Goal: Task Accomplishment & Management: Complete application form

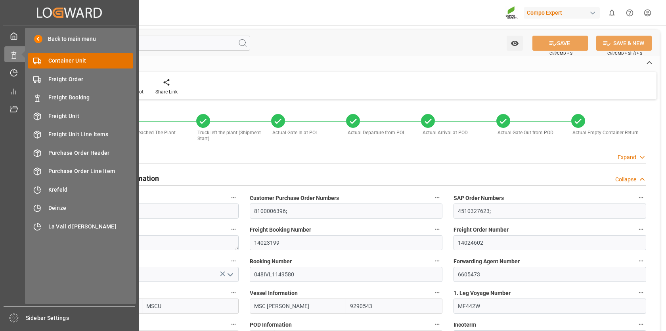
click at [42, 61] on div "Container Unit Container Unit" at bounding box center [80, 60] width 105 height 15
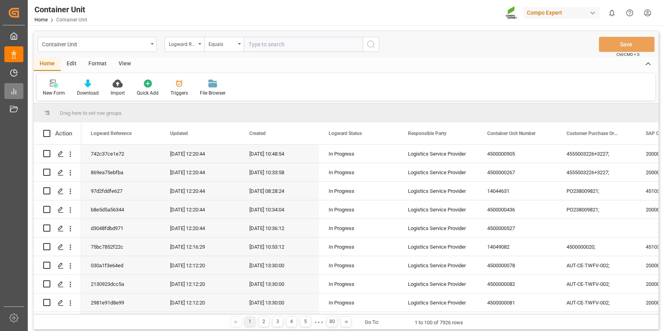
click at [12, 92] on line at bounding box center [12, 93] width 0 height 2
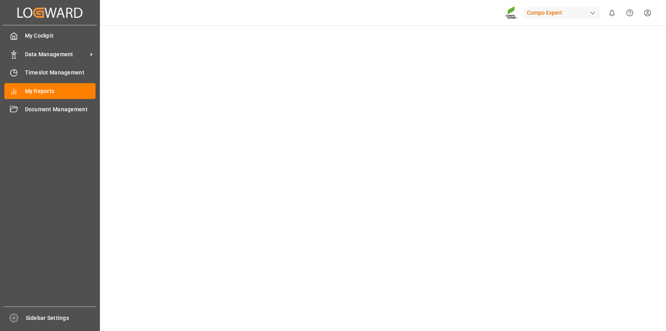
click at [12, 92] on line at bounding box center [12, 93] width 0 height 2
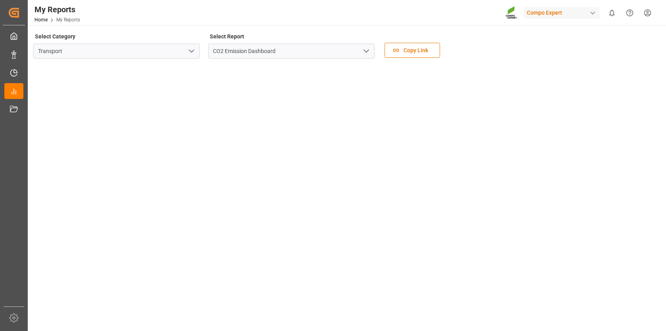
click at [364, 50] on polyline "open menu" at bounding box center [366, 51] width 5 height 2
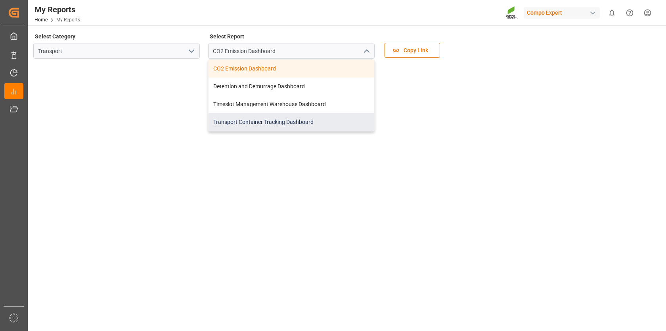
click at [305, 121] on div "Transport Container Tracking Dashboard" at bounding box center [292, 122] width 166 height 18
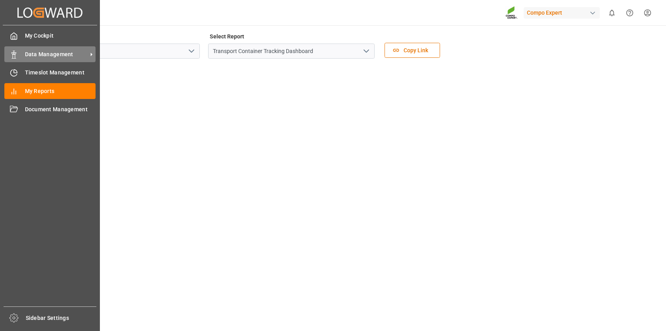
click at [36, 52] on span "Data Management" at bounding box center [56, 54] width 63 height 8
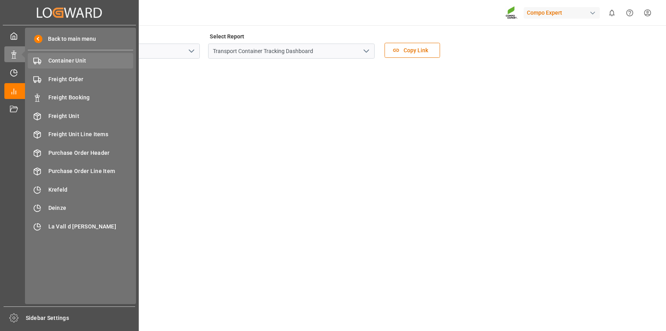
click at [79, 63] on span "Container Unit" at bounding box center [90, 61] width 85 height 8
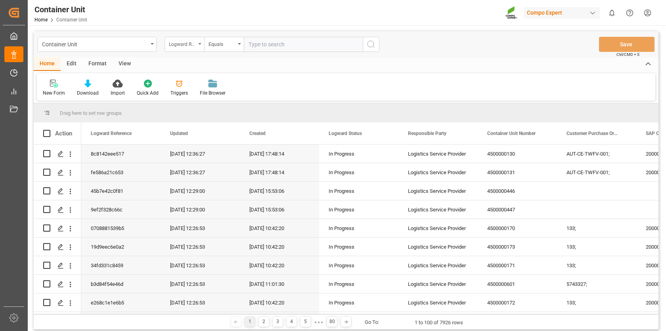
click at [197, 43] on div "Logward Reference" at bounding box center [185, 44] width 40 height 15
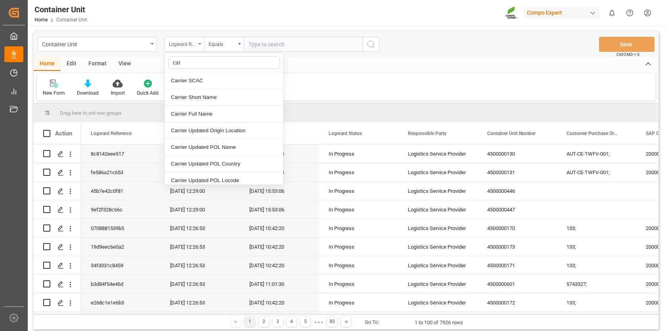
type input "[PERSON_NAME]"
click at [213, 98] on div "Carrier Short Name" at bounding box center [224, 97] width 118 height 17
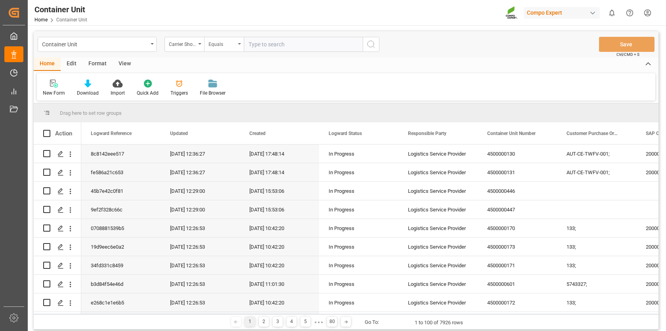
click at [240, 44] on icon "open menu" at bounding box center [239, 44] width 3 height 2
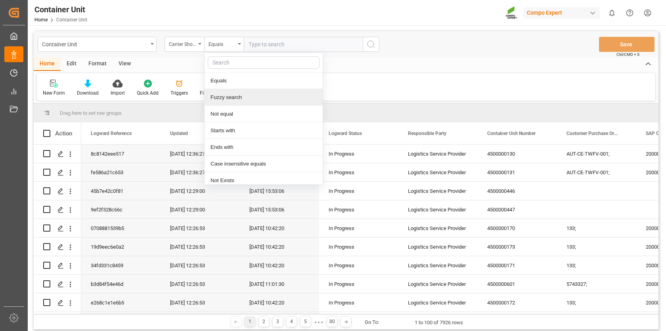
click at [234, 95] on div "Fuzzy search" at bounding box center [264, 97] width 118 height 17
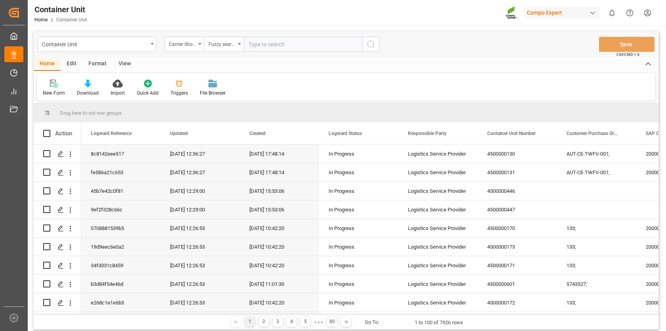
click at [256, 46] on input "text" at bounding box center [303, 44] width 119 height 15
type input "[PERSON_NAME]"
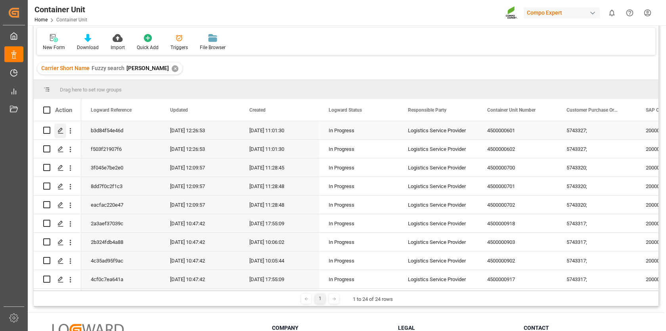
click at [61, 130] on icon "Press SPACE to select this row." at bounding box center [60, 131] width 6 height 6
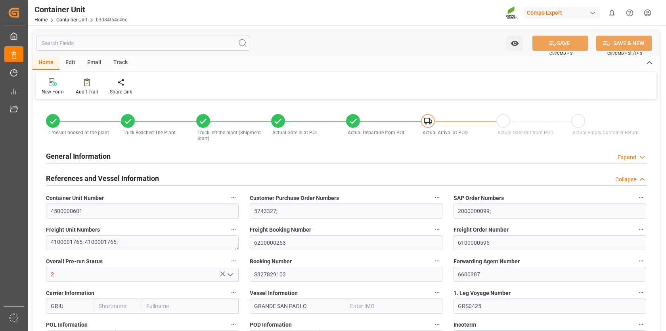
type input "[PERSON_NAME]"
type input "[PERSON_NAME] Group"
type input "9253208"
type input "BEANR"
type input "ARZAE"
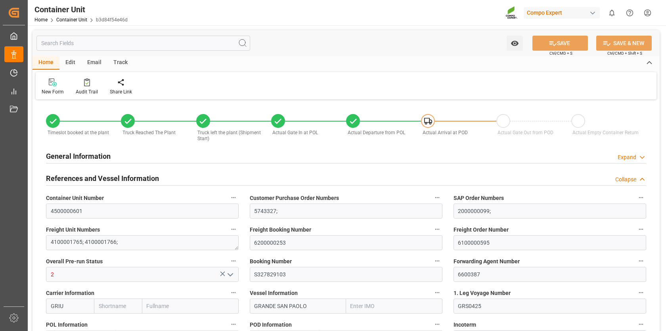
type input "24970"
type input "0"
type input "33210"
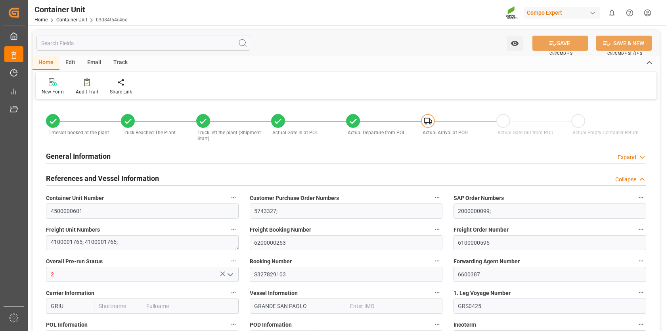
type input "BEANR"
type input "ARZAE"
type input "[DATE] 09:19"
type input "[DATE] 13:28"
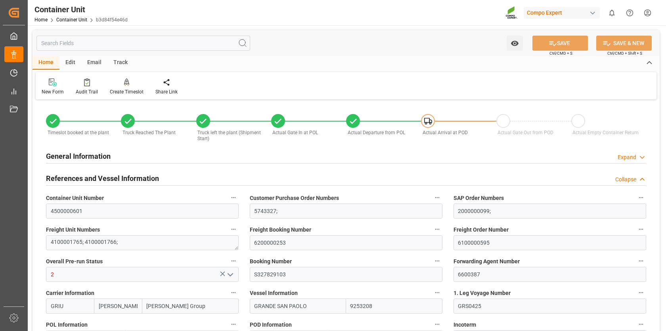
type input "[DATE] 13:28"
type input "[DATE]"
type input "[DATE] 13:53"
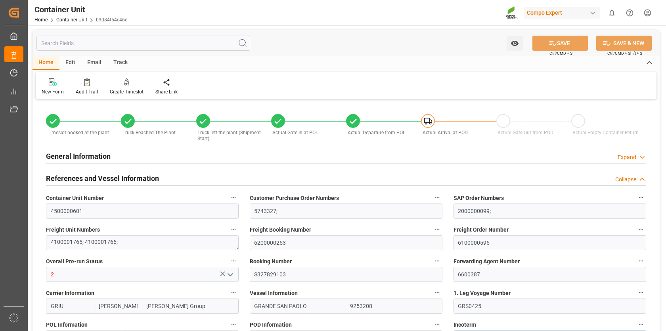
type input "[DATE] 17:28"
type input "[DATE] 23:00"
type input "[DATE] 21:30"
type input "[DATE] 00:05"
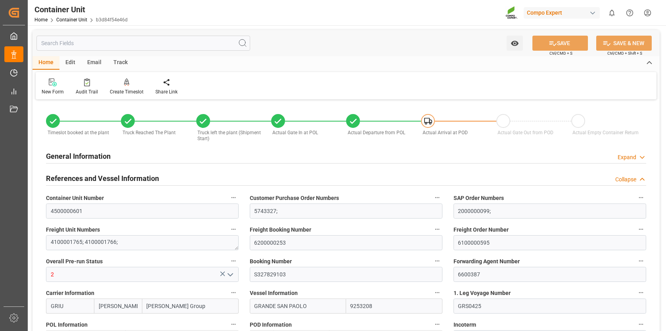
type input "[DATE] 16:53"
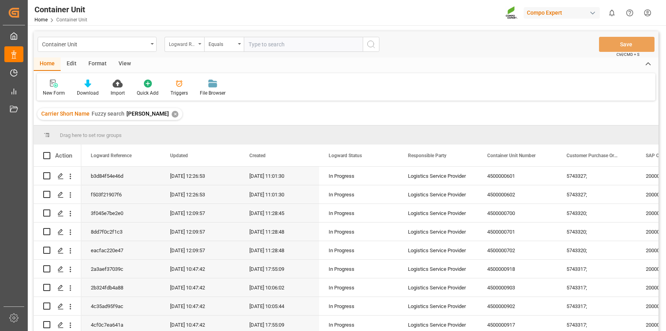
click at [202, 44] on div "Logward Reference" at bounding box center [185, 44] width 40 height 15
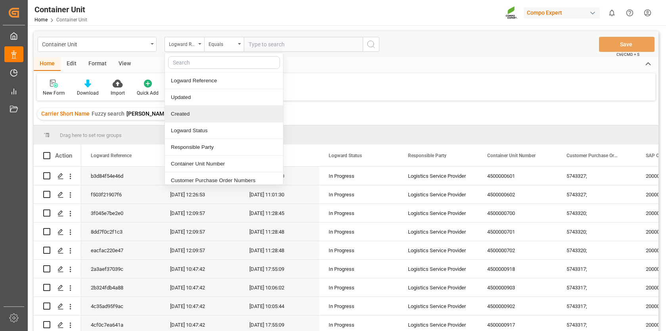
click at [172, 113] on div "✕" at bounding box center [175, 114] width 7 height 7
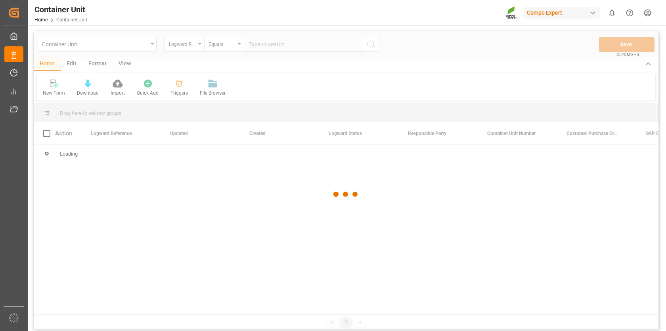
click at [199, 42] on div at bounding box center [346, 194] width 625 height 327
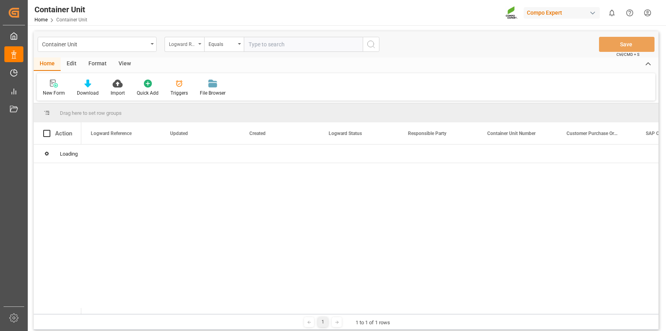
click at [199, 45] on div "Logward Reference" at bounding box center [185, 44] width 40 height 15
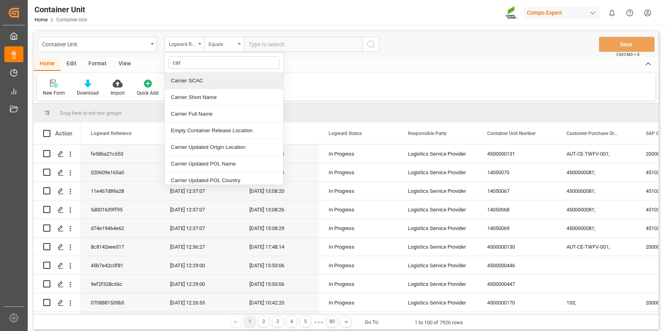
type input "[PERSON_NAME]"
click at [197, 79] on div "Carrier SCAC" at bounding box center [224, 81] width 118 height 17
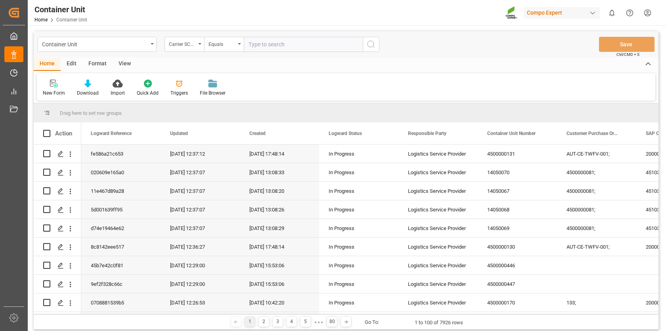
click at [269, 44] on input "text" at bounding box center [303, 44] width 119 height 15
type input "GRIU"
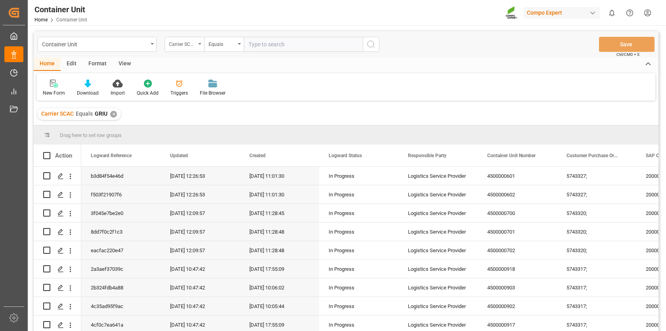
click at [198, 43] on icon "open menu" at bounding box center [199, 44] width 3 height 2
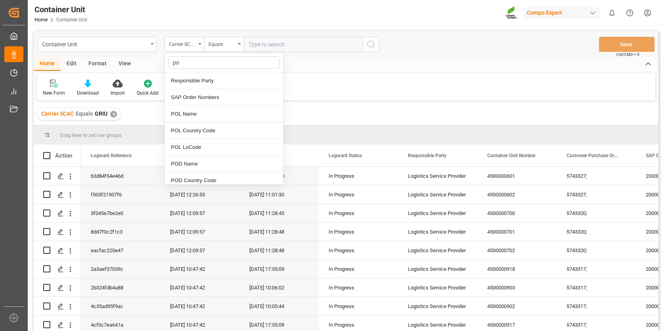
type input "pod"
click at [201, 82] on div "POD Name" at bounding box center [224, 81] width 118 height 17
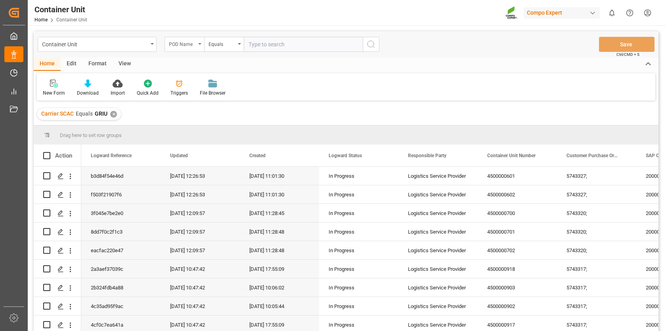
click at [199, 44] on div "POD Name" at bounding box center [185, 44] width 40 height 15
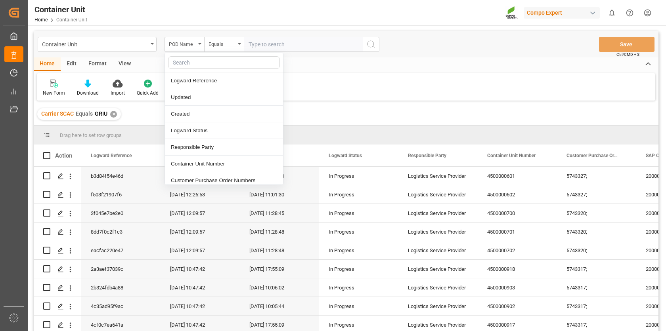
click at [253, 43] on input "text" at bounding box center [303, 44] width 119 height 15
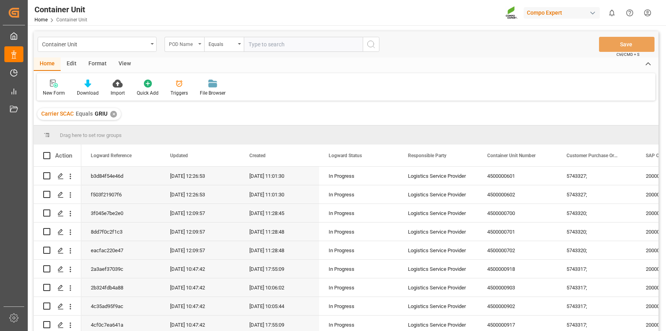
click at [201, 44] on icon "open menu" at bounding box center [199, 44] width 3 height 2
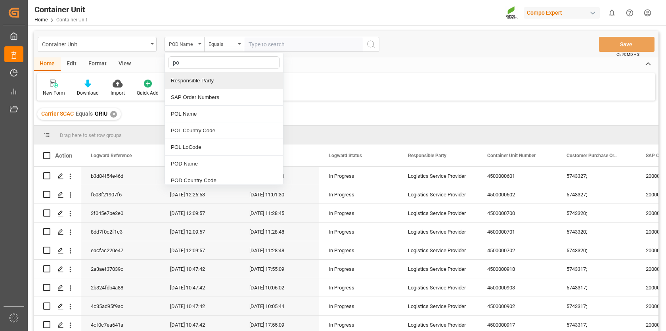
type input "pod"
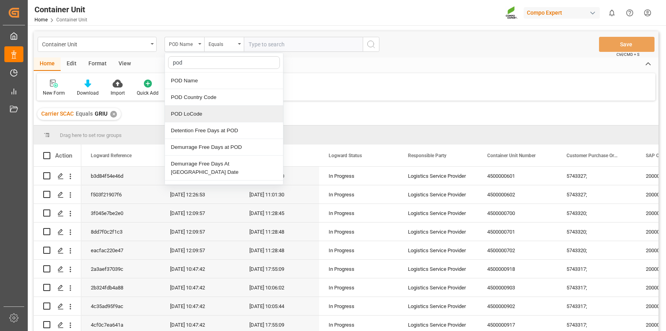
click at [203, 113] on div "POD LoCode" at bounding box center [224, 114] width 118 height 17
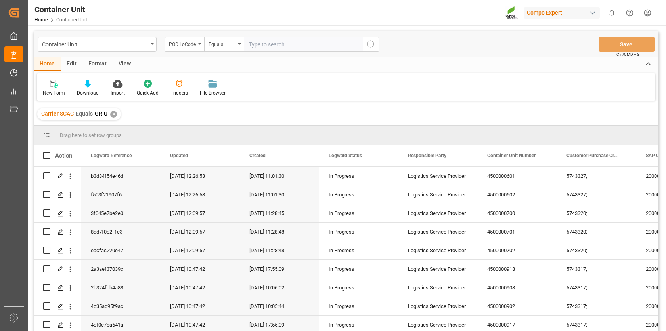
click at [258, 42] on input "text" at bounding box center [303, 44] width 119 height 15
type input "ARZAE"
click at [371, 43] on icon "search button" at bounding box center [371, 45] width 10 height 10
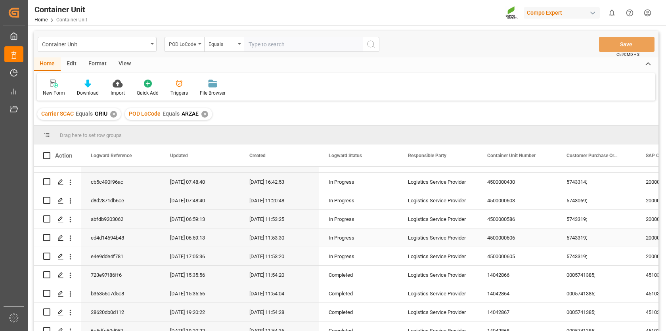
scroll to position [355, 0]
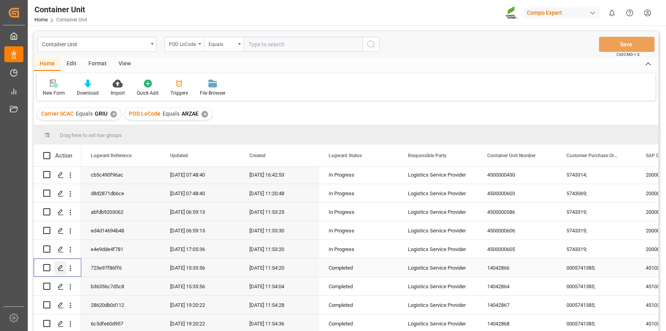
click at [60, 266] on icon "Press SPACE to select this row." at bounding box center [60, 268] width 6 height 6
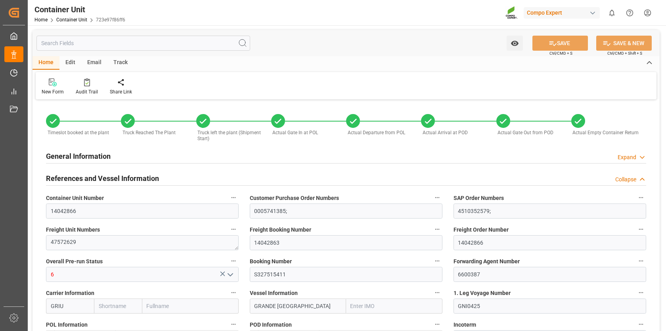
type input "GRIU"
type input "9246580"
type input "BEANR"
type input "ARZAE"
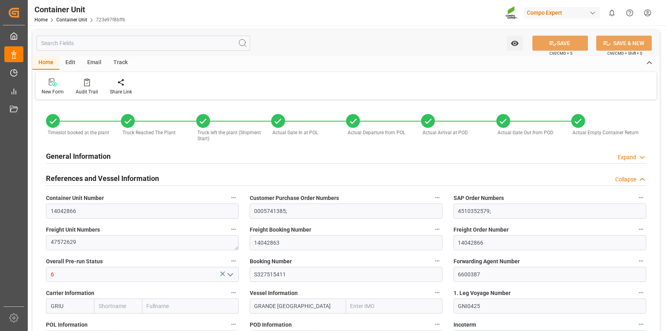
type input "7"
type input "0"
type input "8"
type input "117"
type input "20"
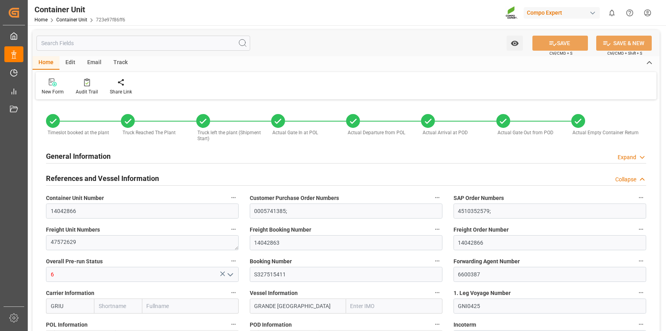
type input "21500"
type input "BEANR"
type input "ARZAE"
type input "[DATE] 11:53"
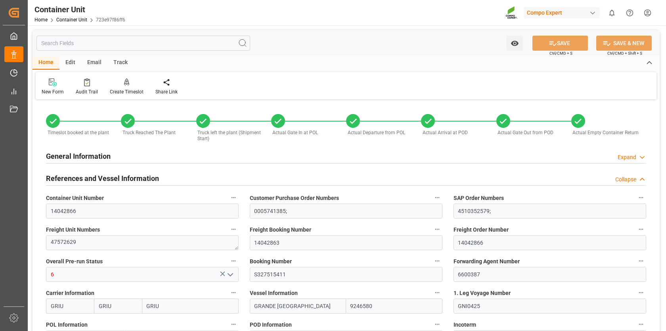
type input "[DATE] 10:55"
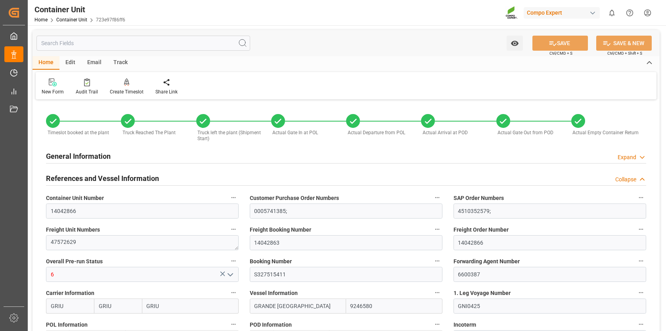
type input "[DATE] 10:55"
type input "[DATE]"
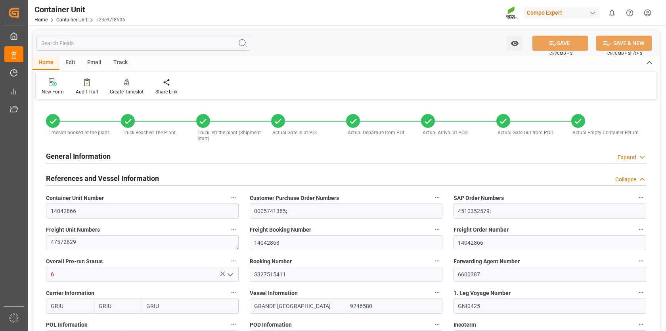
type input "[DATE] 12:46"
type input "[DATE] 23:17"
type input "[DATE] 17:00"
type input "[DATE] 16:27"
type input "[DATE] 16:00"
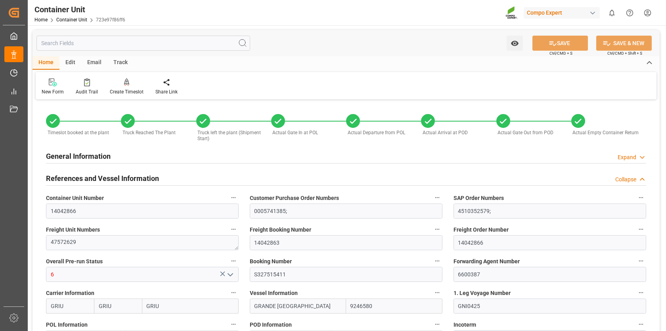
type input "[DATE] 21:00"
type input "[DATE] 17:34"
type input "[DATE] 15:36"
type input "[DATE] 08:20"
type input "[DATE] 00:00"
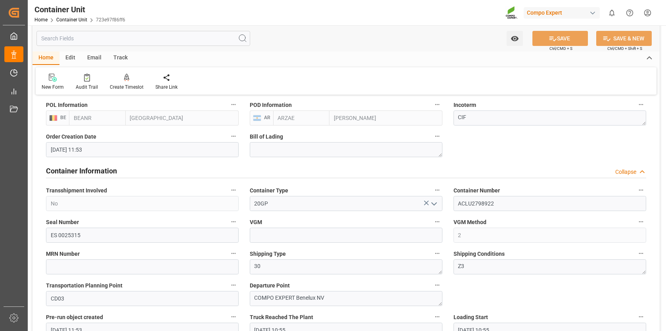
scroll to position [247, 0]
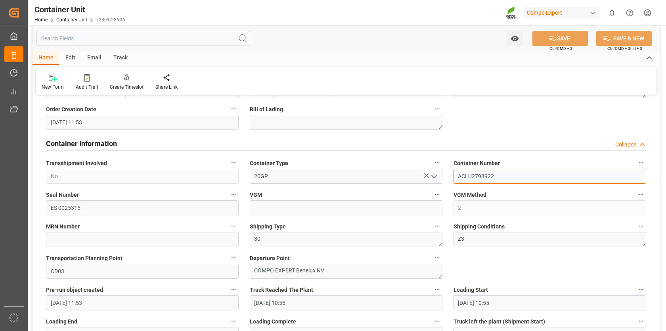
drag, startPoint x: 497, startPoint y: 174, endPoint x: 452, endPoint y: 172, distance: 45.2
click at [452, 172] on div "Container Number ACLU2798922" at bounding box center [550, 171] width 204 height 32
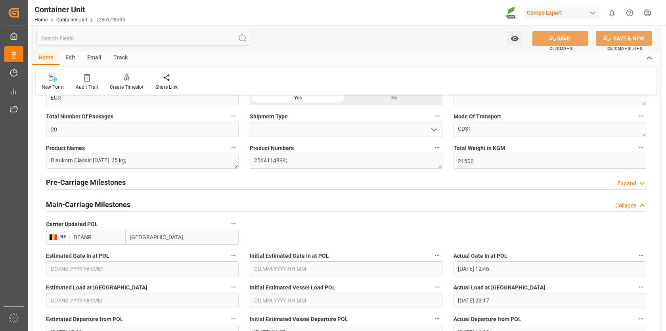
scroll to position [714, 0]
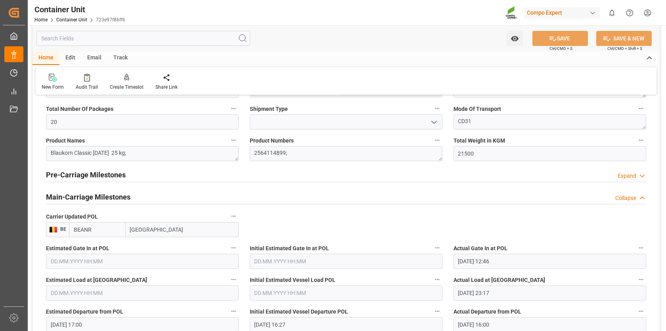
click at [642, 173] on icon at bounding box center [642, 176] width 8 height 8
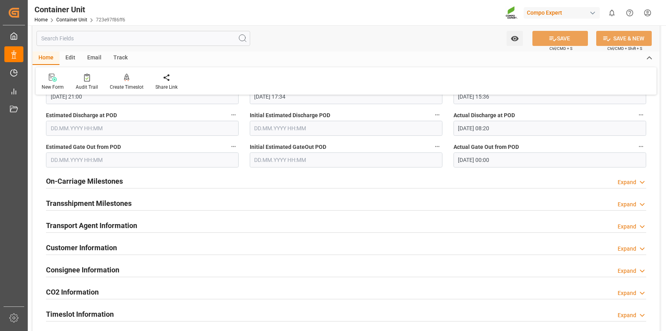
scroll to position [1108, 0]
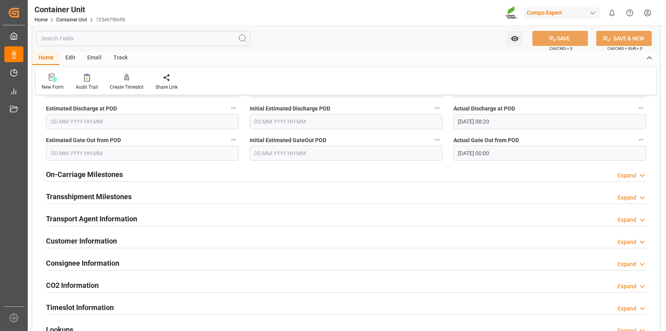
click at [645, 173] on icon at bounding box center [642, 176] width 8 height 8
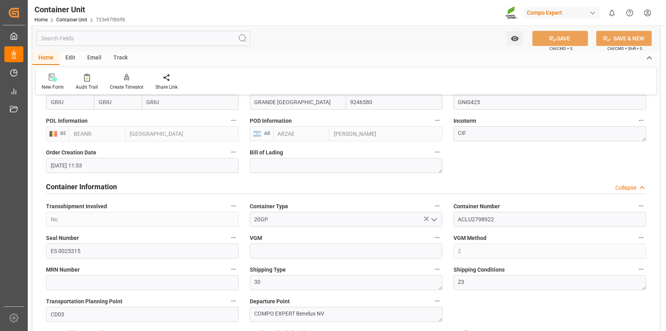
scroll to position [187, 0]
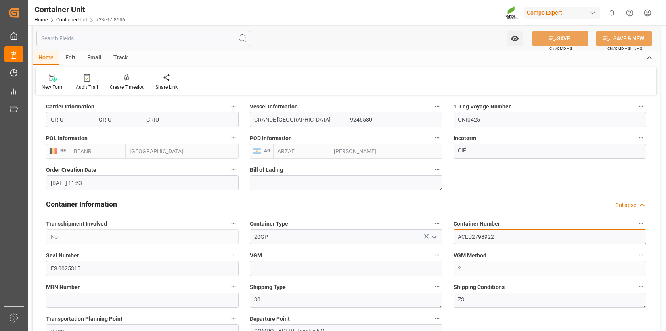
drag, startPoint x: 505, startPoint y: 237, endPoint x: 436, endPoint y: 216, distance: 72.1
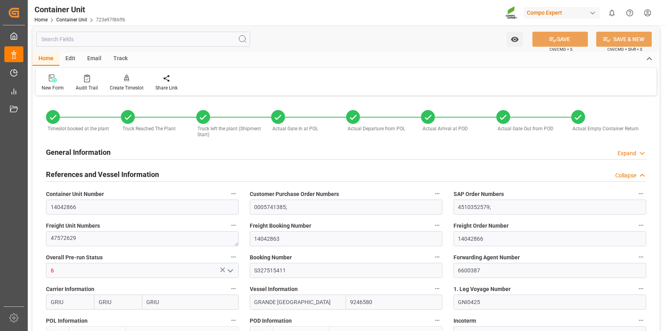
scroll to position [0, 0]
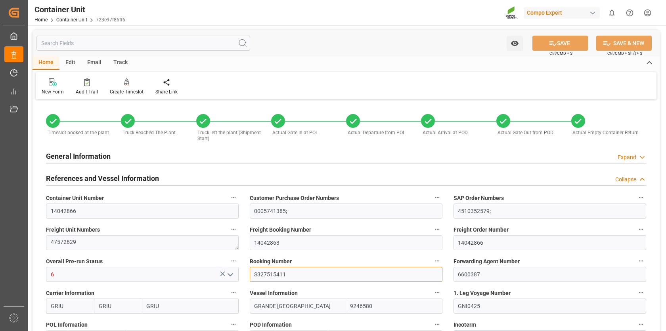
drag, startPoint x: 292, startPoint y: 272, endPoint x: 229, endPoint y: 262, distance: 63.7
click at [116, 44] on input "text" at bounding box center [143, 43] width 214 height 15
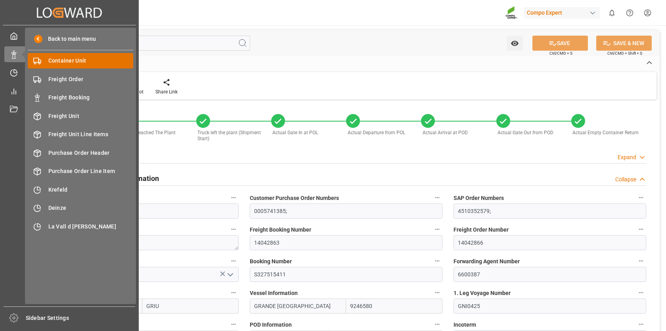
click at [48, 62] on span "Container Unit" at bounding box center [90, 61] width 85 height 8
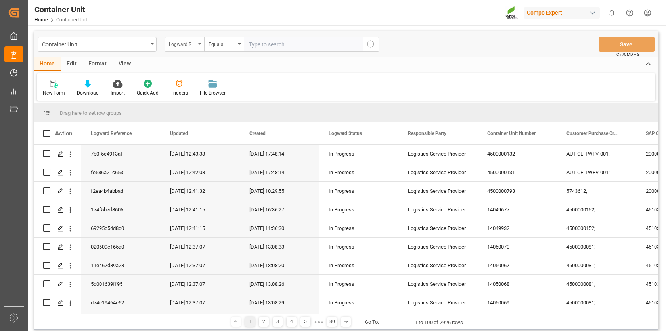
click at [198, 43] on div "Logward Reference" at bounding box center [185, 44] width 40 height 15
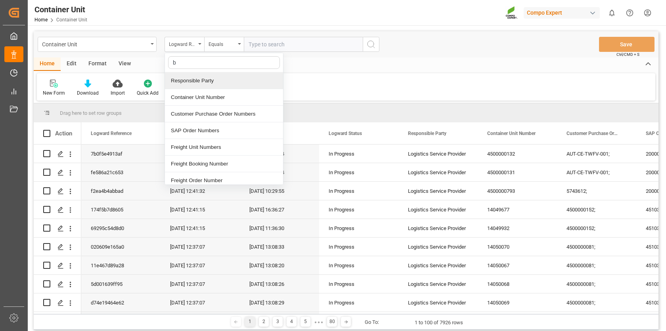
type input "bo"
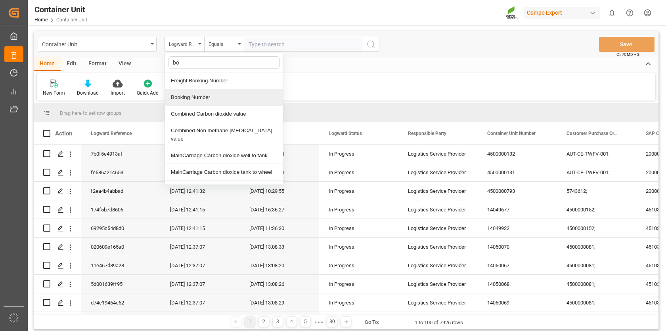
click at [207, 99] on div "Booking Number" at bounding box center [224, 97] width 118 height 17
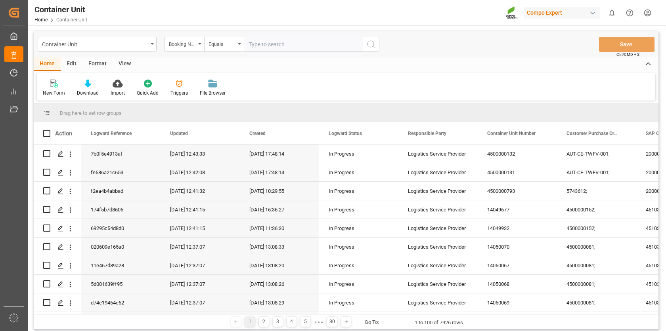
click at [273, 45] on input "text" at bounding box center [303, 44] width 119 height 15
paste input "S3-27399360"
type input "S3-27399360"
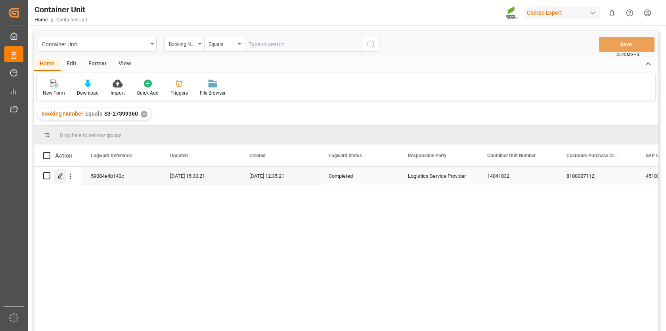
click at [61, 176] on icon "Press SPACE to select this row." at bounding box center [60, 176] width 6 height 6
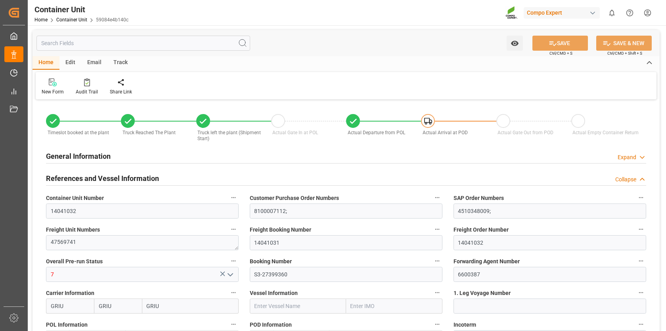
type input "[DATE] 15:04"
type input "[DATE] 14:17"
type input "[DATE] 15:43"
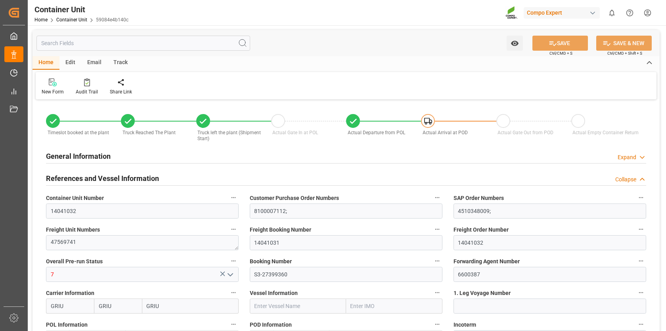
type input "[DATE] 16:15"
type input "[DATE]"
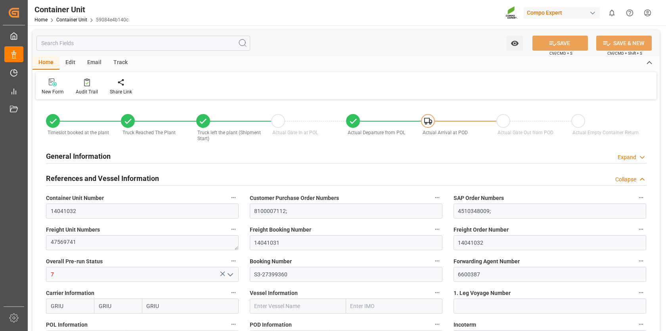
type input "[DATE]"
type input "[DATE] 23:00"
type input "[DATE] 19:54"
type input "[DATE] 22:54"
type input "[DATE] 12:50"
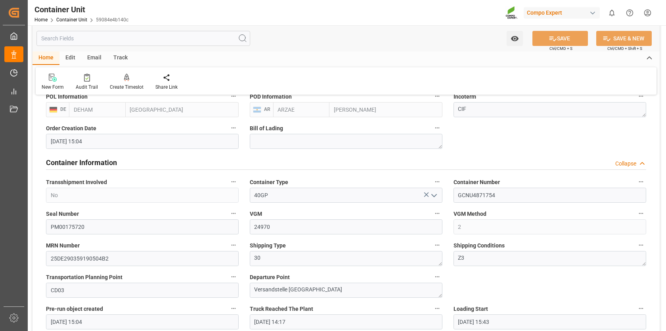
scroll to position [225, 0]
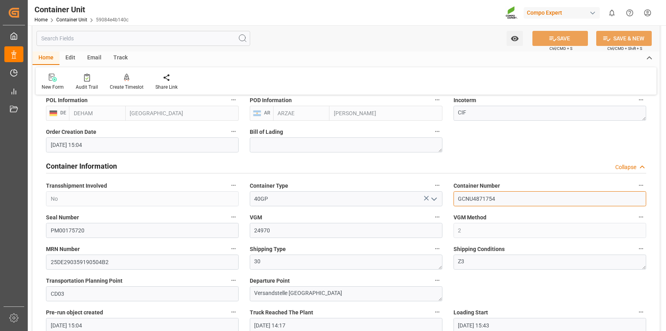
drag, startPoint x: 509, startPoint y: 197, endPoint x: 452, endPoint y: 194, distance: 57.6
click at [452, 194] on div "Container Number GCNU4871754" at bounding box center [550, 194] width 204 height 32
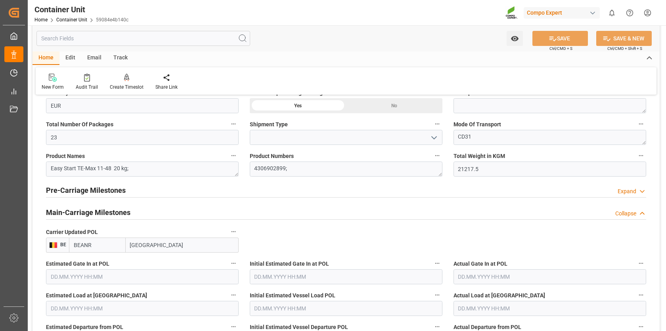
scroll to position [702, 0]
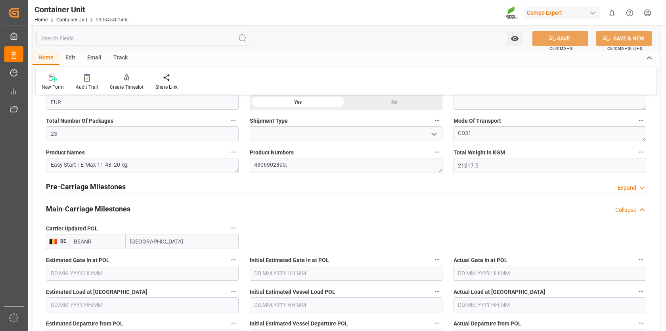
click at [640, 187] on icon at bounding box center [642, 188] width 8 height 8
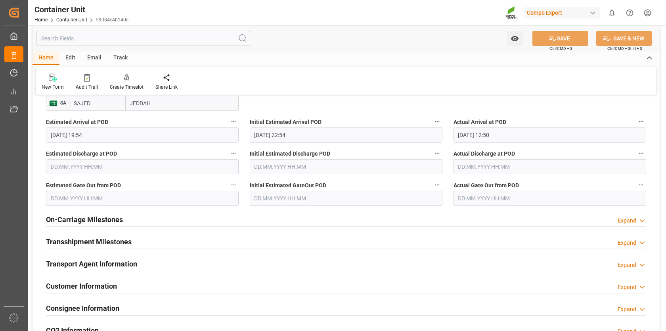
scroll to position [1067, 0]
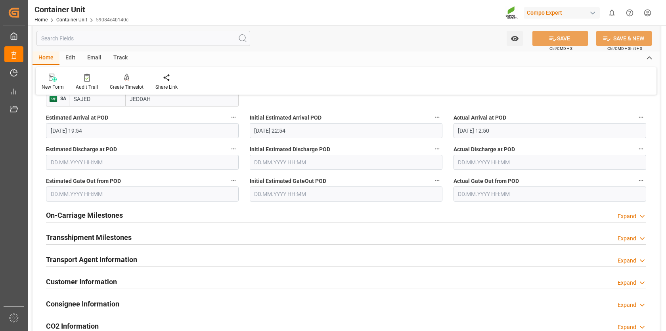
click at [644, 216] on polyline at bounding box center [642, 217] width 4 height 2
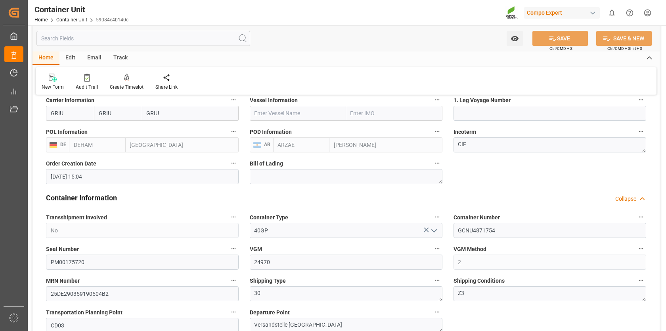
scroll to position [199, 0]
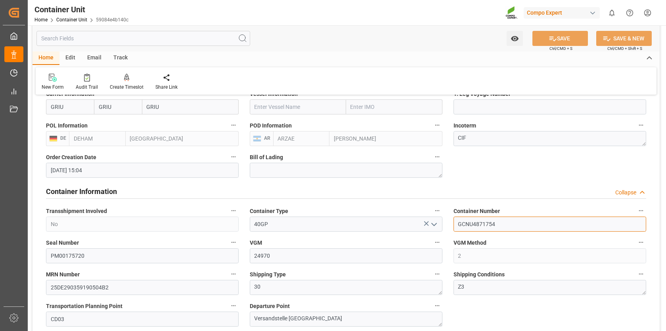
drag, startPoint x: 500, startPoint y: 225, endPoint x: 449, endPoint y: 221, distance: 51.3
click at [449, 221] on div "Container Number GCNU4871754" at bounding box center [550, 219] width 204 height 32
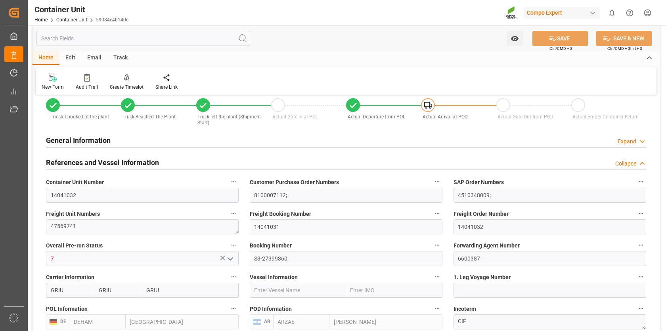
scroll to position [19, 0]
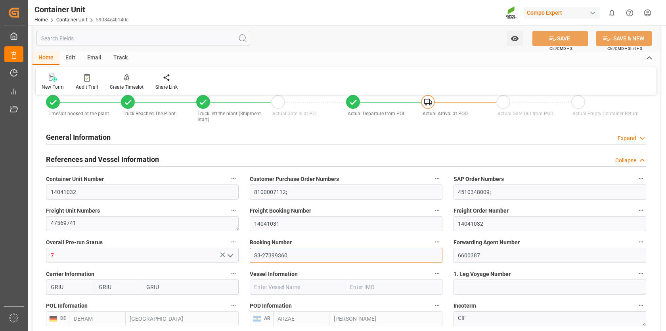
drag, startPoint x: 295, startPoint y: 256, endPoint x: 250, endPoint y: 246, distance: 45.5
click at [250, 246] on div "Booking Number S3-27399360" at bounding box center [346, 250] width 204 height 32
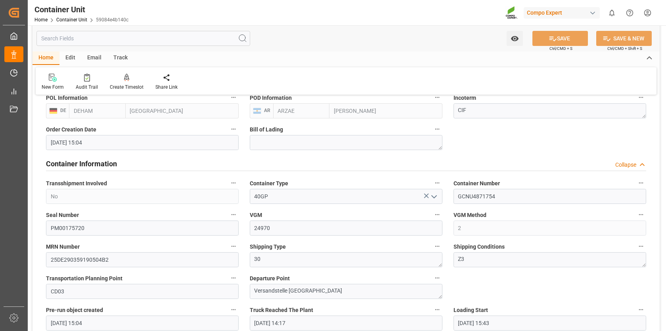
scroll to position [240, 0]
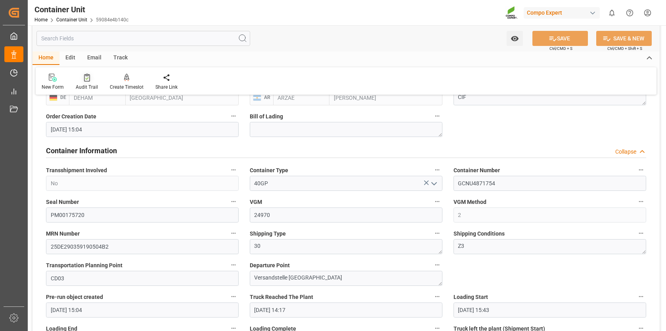
click at [85, 80] on icon at bounding box center [87, 78] width 6 height 8
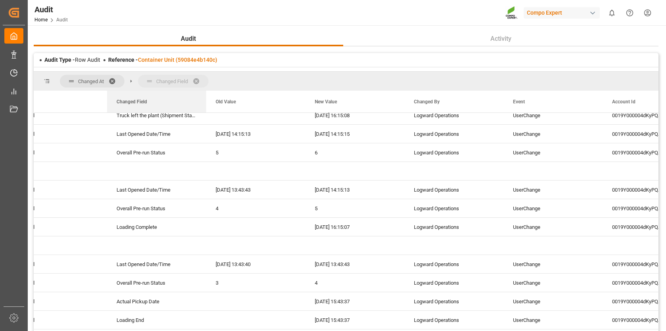
drag, startPoint x: 141, startPoint y: 100, endPoint x: 149, endPoint y: 87, distance: 15.3
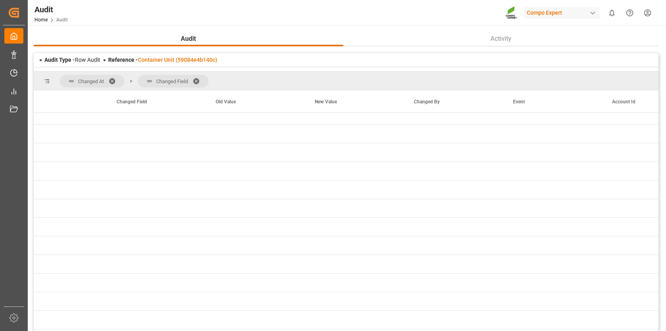
click at [113, 79] on span at bounding box center [115, 81] width 13 height 7
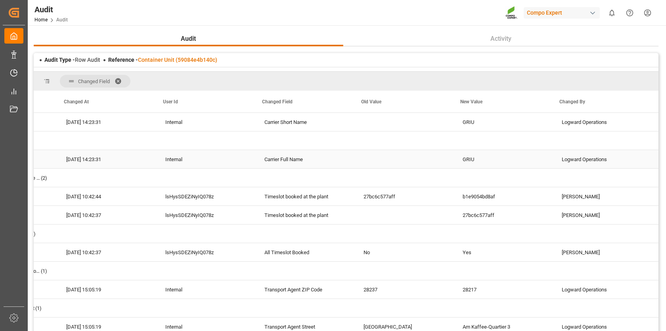
scroll to position [0, 68]
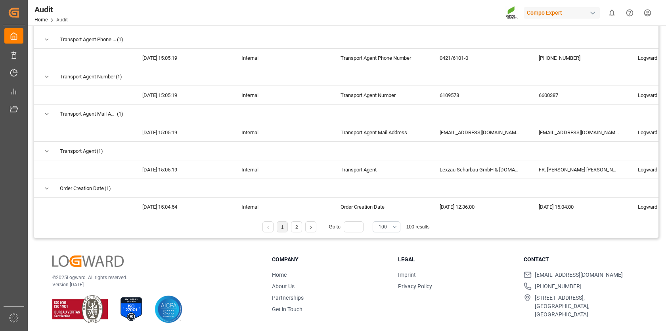
click at [311, 226] on link at bounding box center [311, 227] width 10 height 11
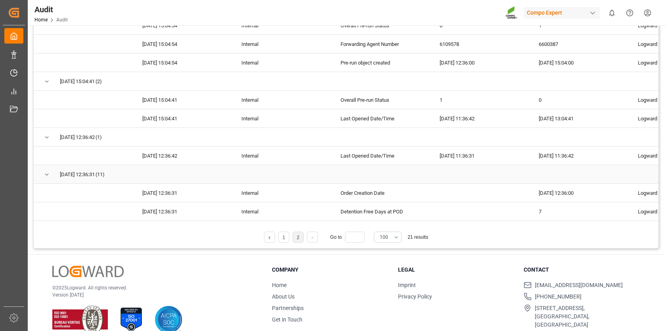
click at [44, 172] on span "Press SPACE to select this row." at bounding box center [46, 174] width 7 height 7
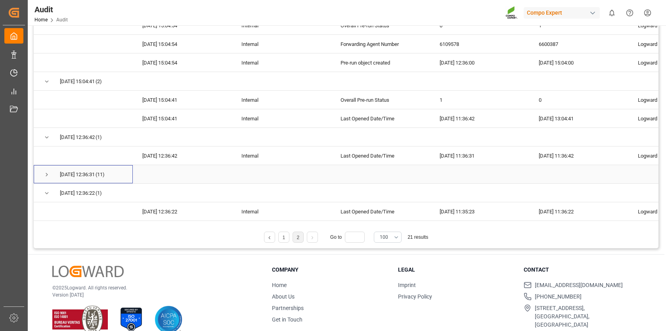
click at [44, 172] on span "Press SPACE to select this row." at bounding box center [46, 174] width 7 height 7
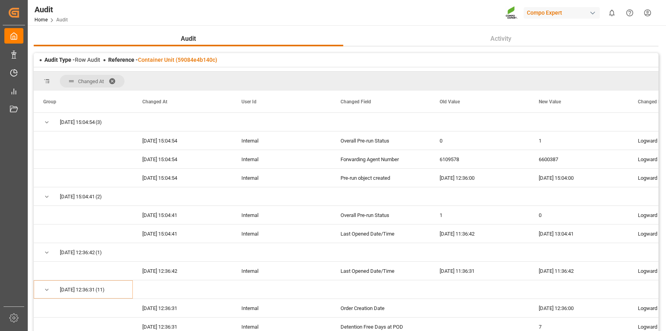
click at [112, 79] on span at bounding box center [115, 81] width 13 height 7
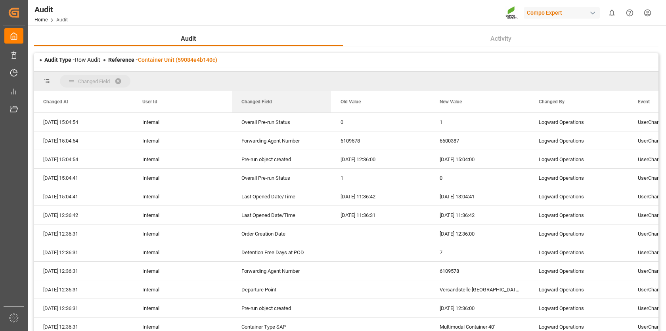
drag, startPoint x: 266, startPoint y: 101, endPoint x: 258, endPoint y: 78, distance: 24.2
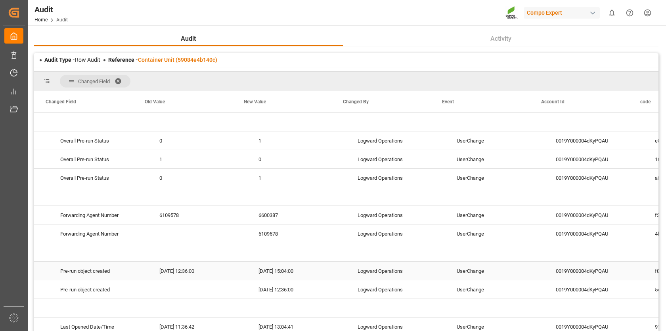
scroll to position [0, 257]
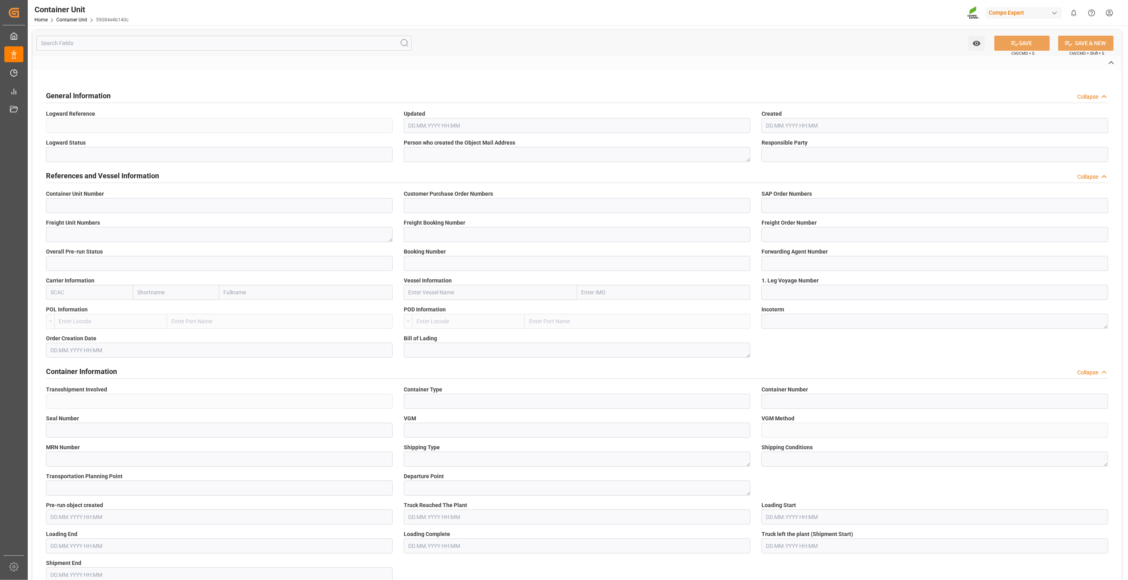
type input "14041032"
type input "8100007112;"
type input "4510348009;"
type textarea "47569741"
type input "14041031"
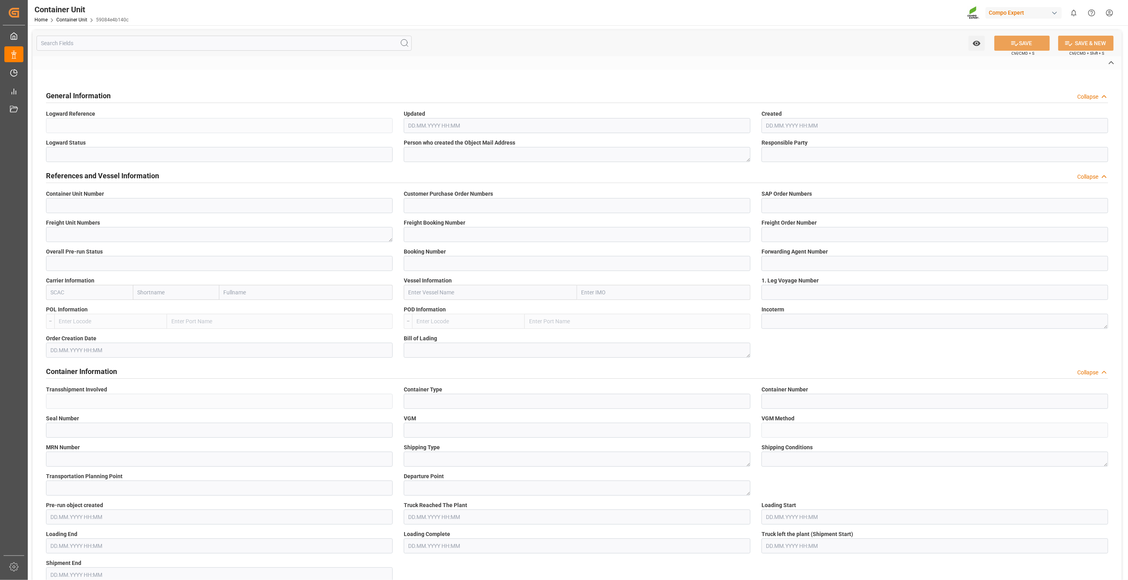
type input "14041032"
type input "7"
type input "S3-27399360"
type input "6600387"
type input "GRIU"
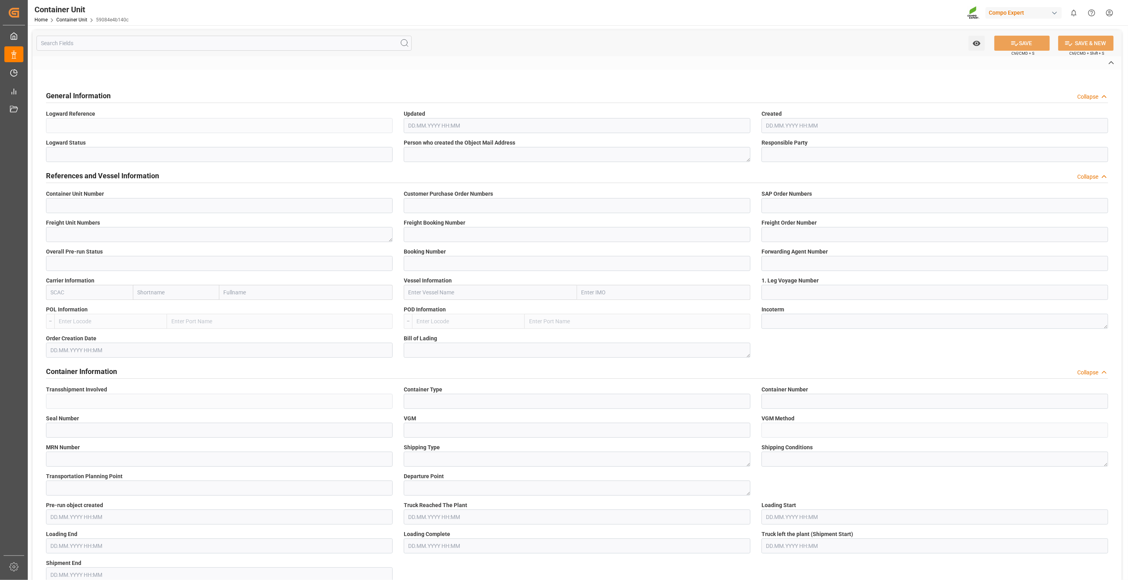
type input "[GEOGRAPHIC_DATA]"
type input "[PERSON_NAME]"
type textarea "CIF"
type input "No"
type input "40GP"
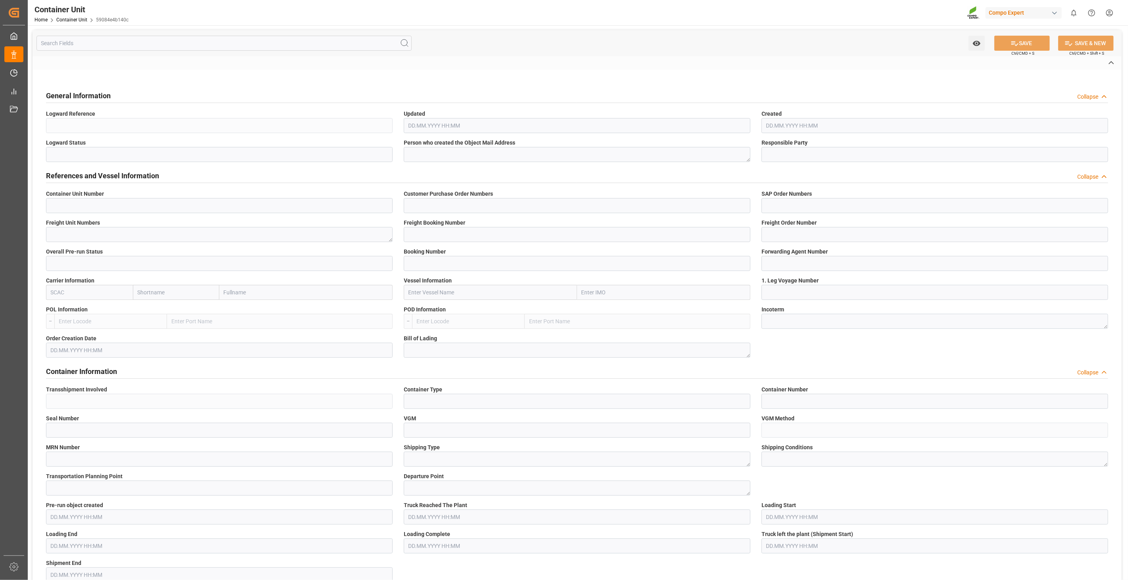
type input "GCNU4871754"
type input "PM00175720"
type input "2"
type input "25DE290359190504B2"
type textarea "30"
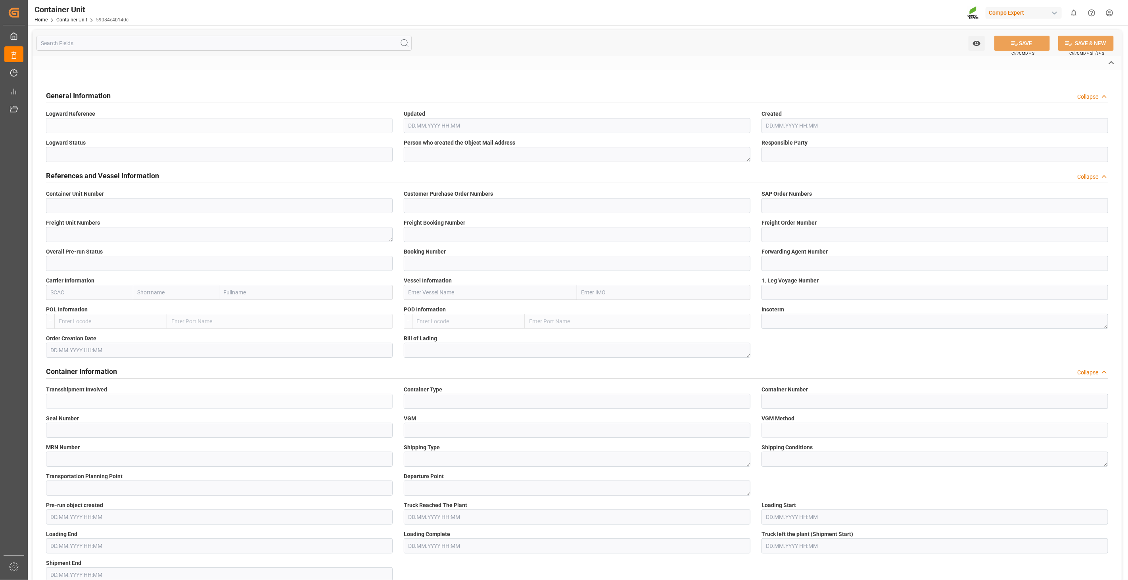
type textarea "Z3"
type input "CD03"
type textarea "Versandstelle [GEOGRAPHIC_DATA]"
type textarea "2800"
type input "[GEOGRAPHIC_DATA]"
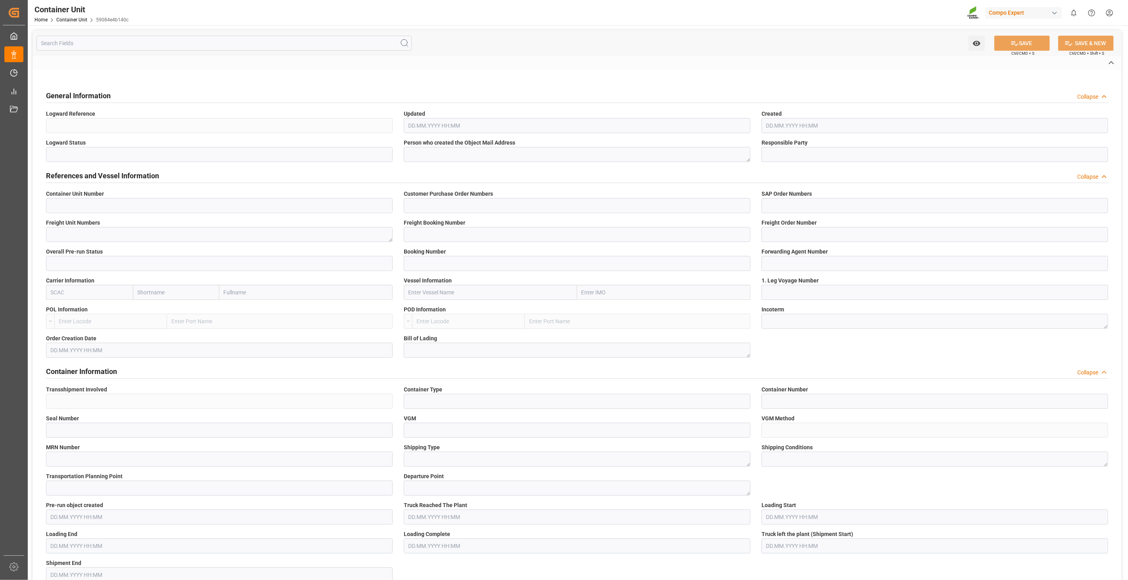
type input "EUR"
type textarea "CD31"
type textarea "Easy Start TE-Max 11-48 20 kg;"
type textarea "4306902899;"
type input "[GEOGRAPHIC_DATA]"
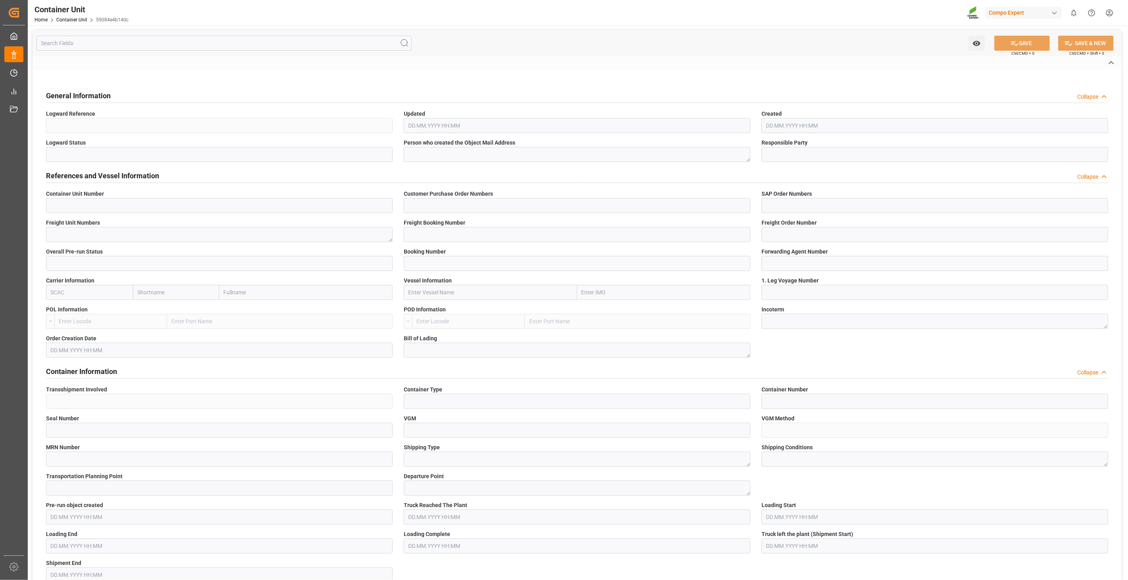
type input "JEDDAH"
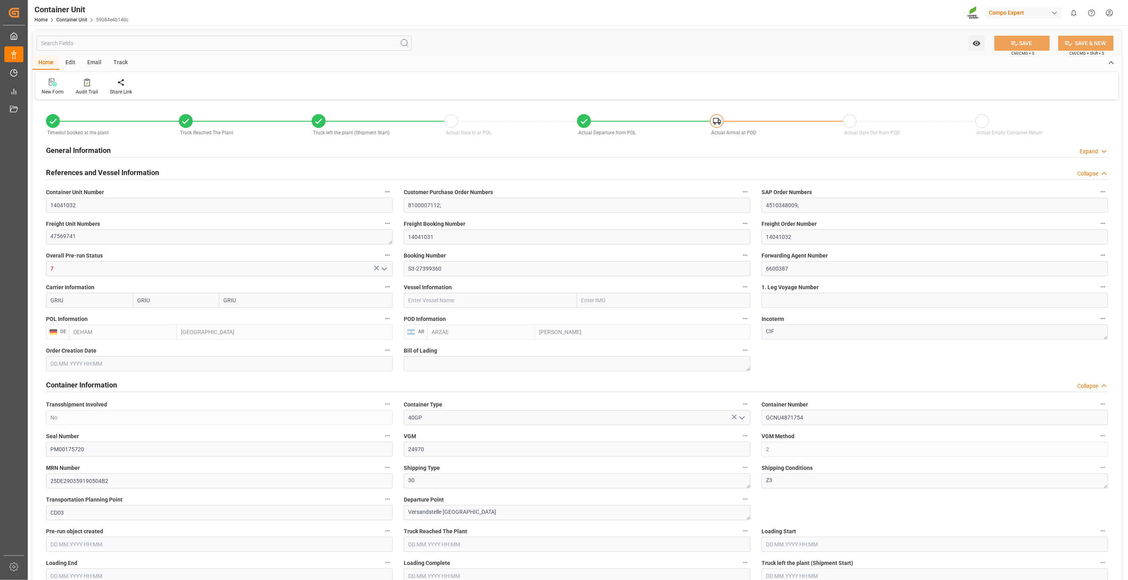
type input "GRIU"
type input "DEHAM"
type input "ARZAE"
type input "24970"
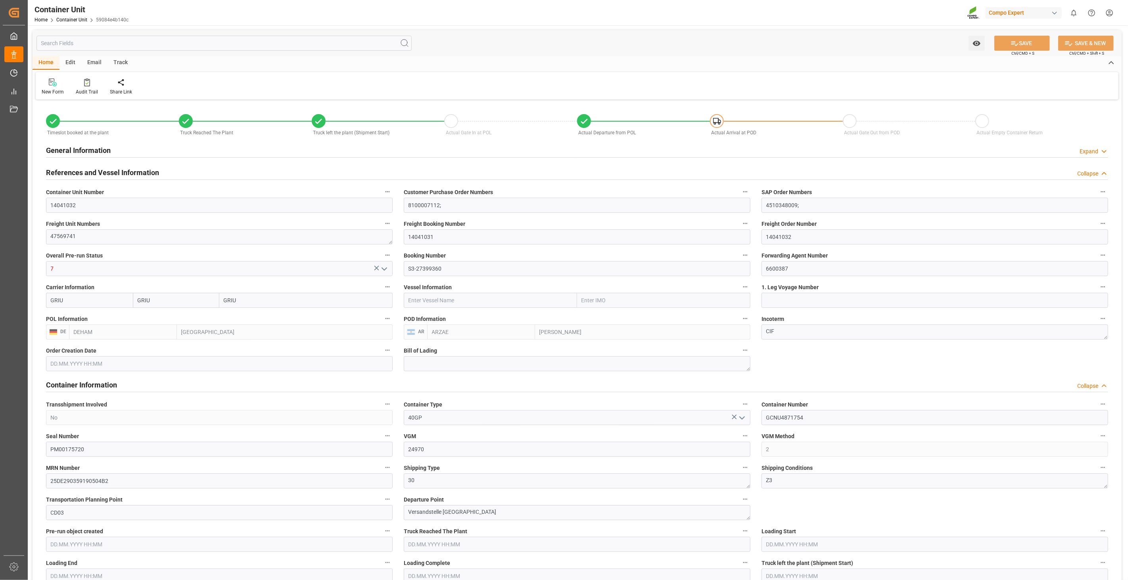
type input "7"
type input "0"
type input "8"
type input "0"
type input "23"
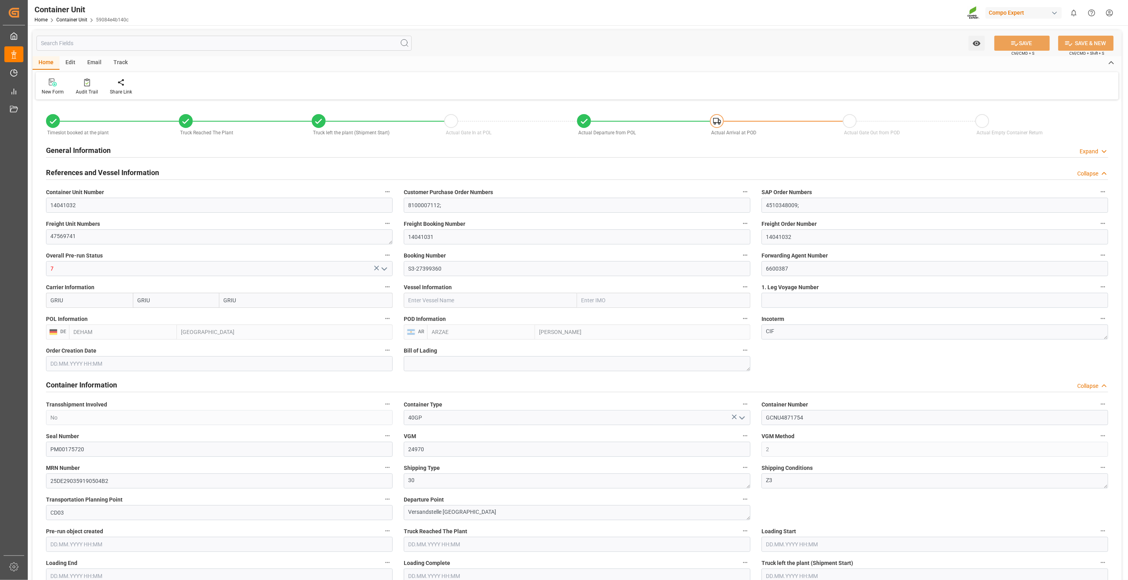
type input "21217.5"
type input "BEANR"
type input "SAJED"
type input "[DATE] 15:04"
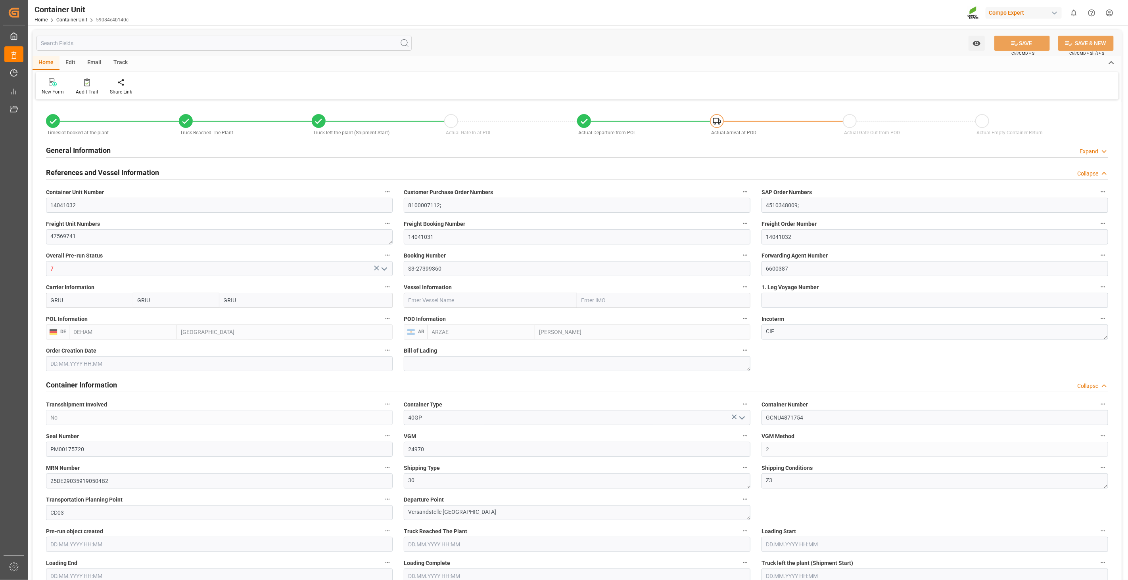
type input "[DATE] 14:17"
type input "[DATE] 15:43"
type input "[DATE] 16:15"
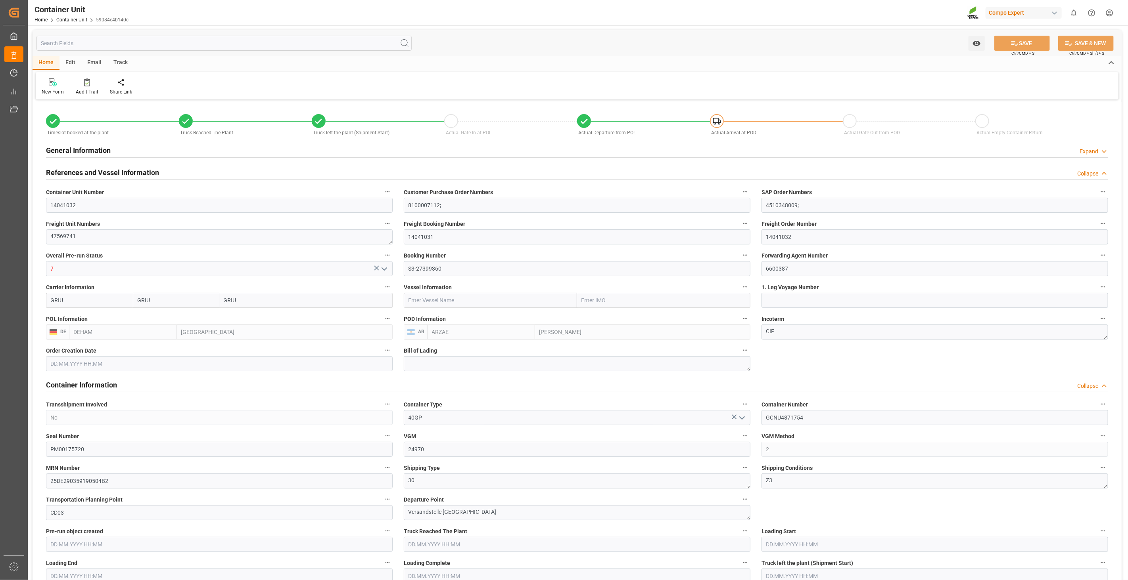
type input "[DATE] 16:15"
type input "[DATE]"
type input "[DATE] 23:00"
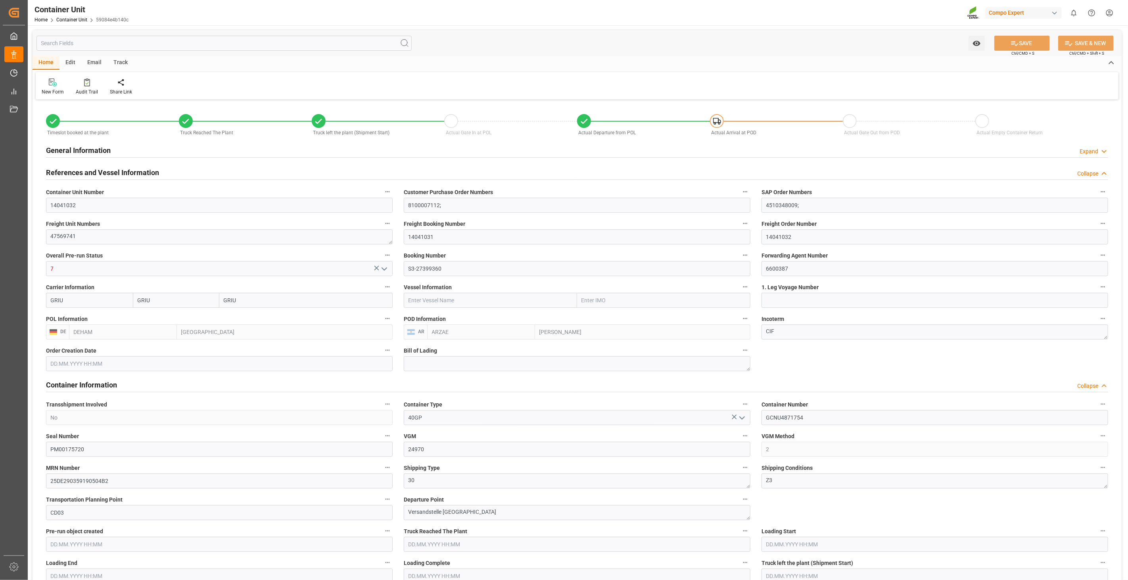
type input "[DATE] 19:54"
type input "[DATE] 22:54"
type input "[DATE] 12:50"
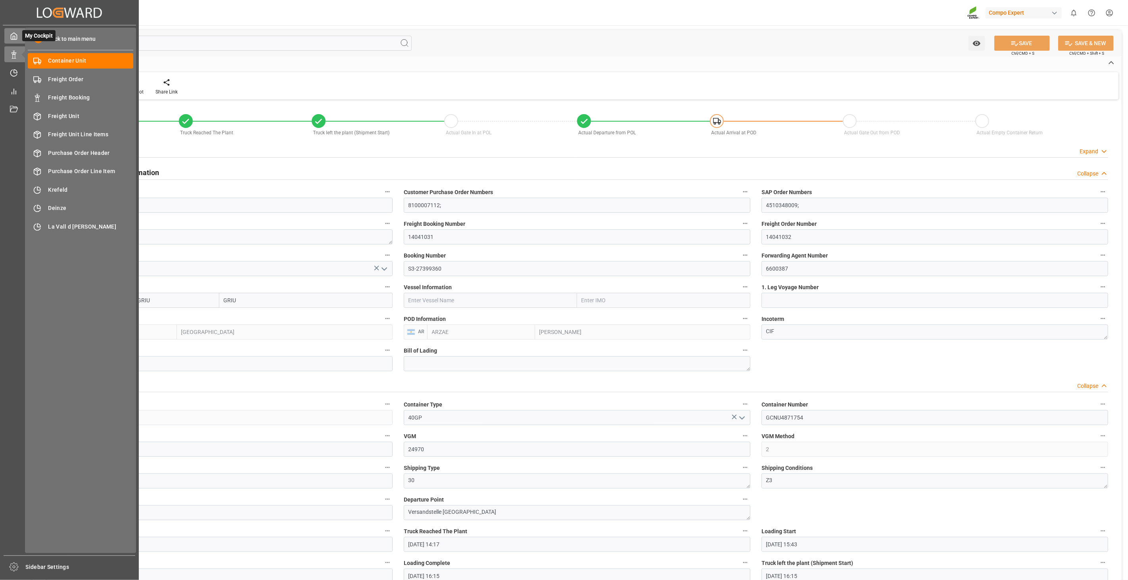
click at [15, 38] on polyline at bounding box center [14, 37] width 2 height 3
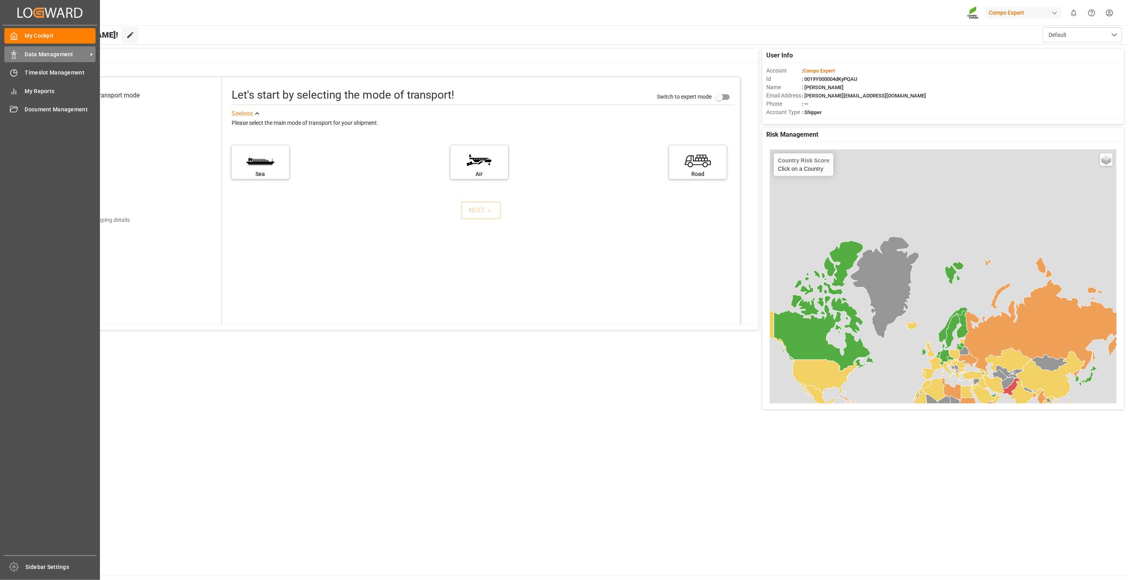
click at [38, 55] on span "Data Management" at bounding box center [56, 54] width 63 height 8
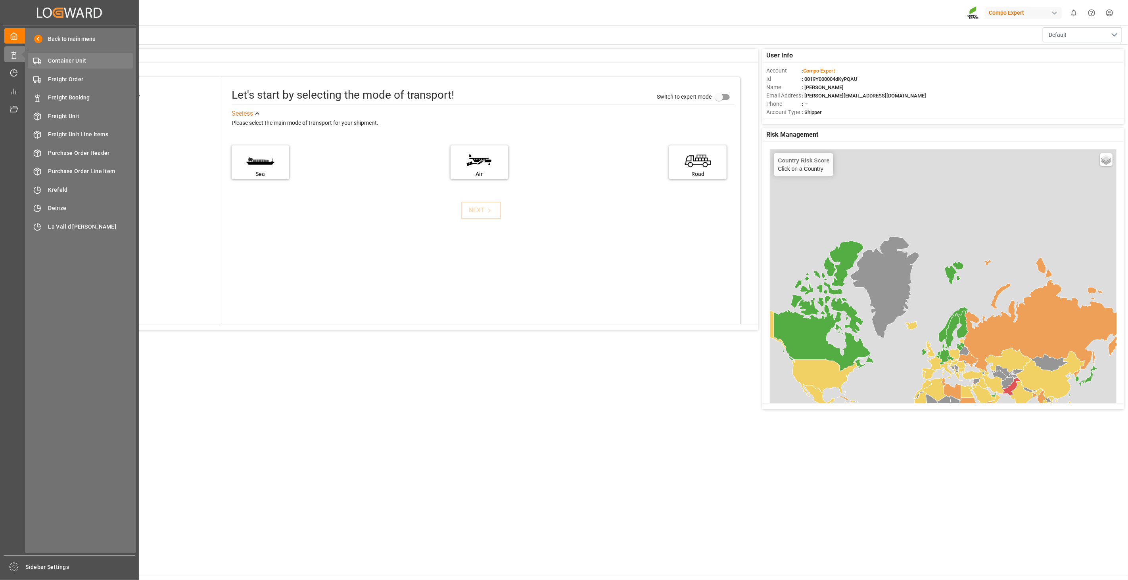
click at [54, 64] on span "Container Unit" at bounding box center [90, 61] width 85 height 8
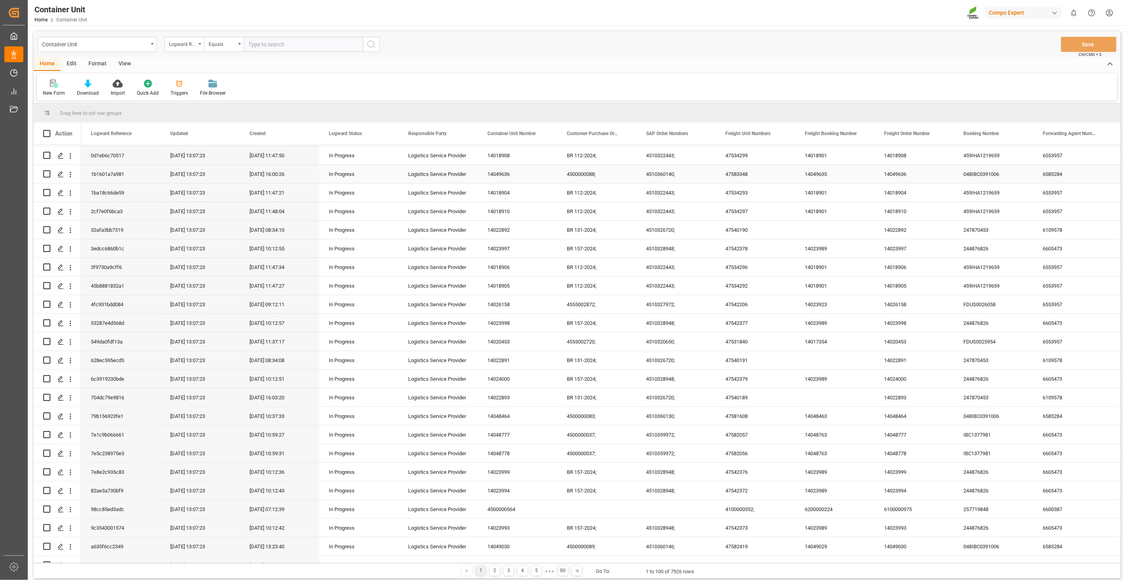
scroll to position [84, 0]
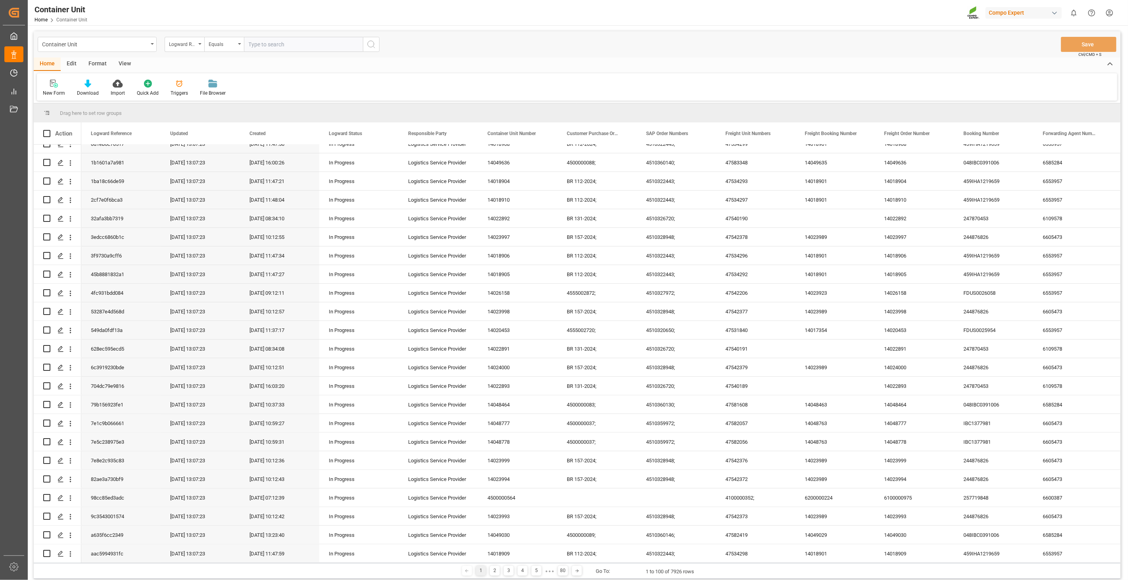
click at [257, 45] on input "text" at bounding box center [303, 44] width 119 height 15
click at [198, 42] on div "Logward Reference" at bounding box center [185, 44] width 40 height 15
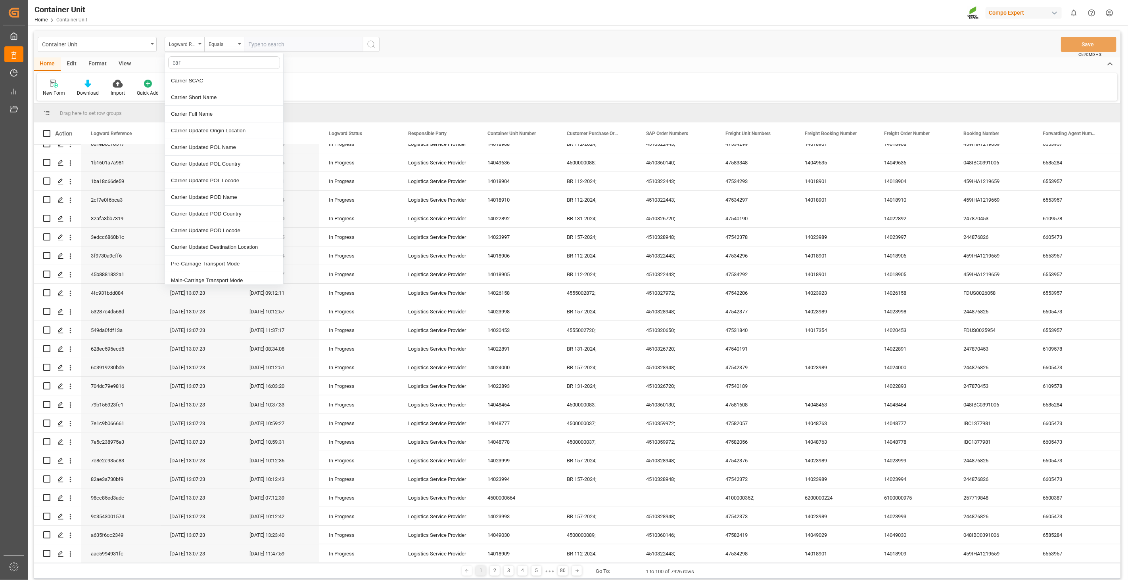
type input "[PERSON_NAME]"
click at [208, 81] on div "Carrier SCAC" at bounding box center [224, 81] width 118 height 17
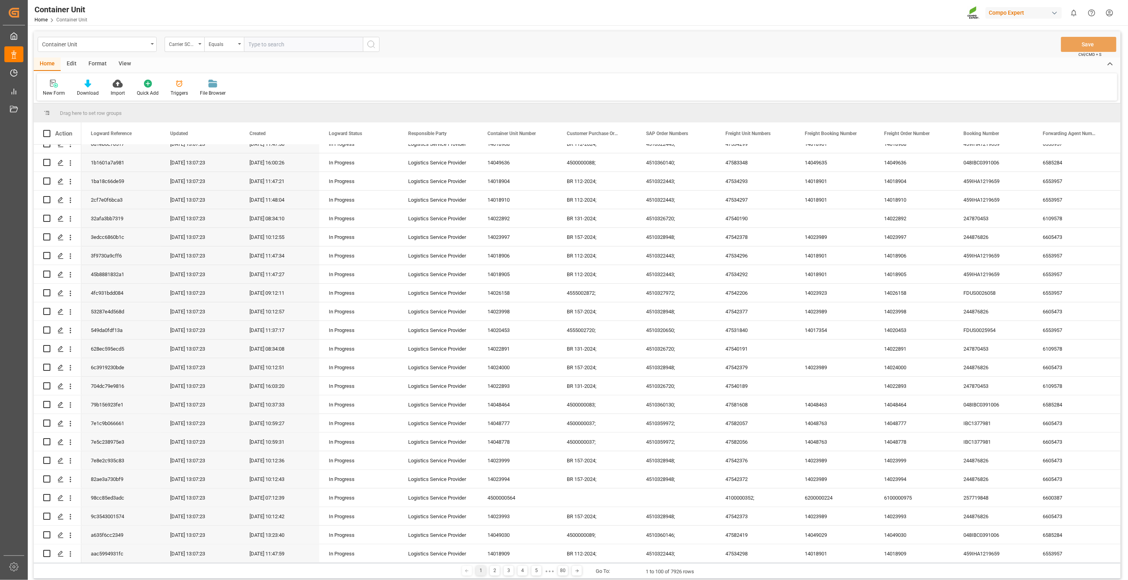
click at [257, 43] on input "text" at bounding box center [303, 44] width 119 height 15
type input "H"
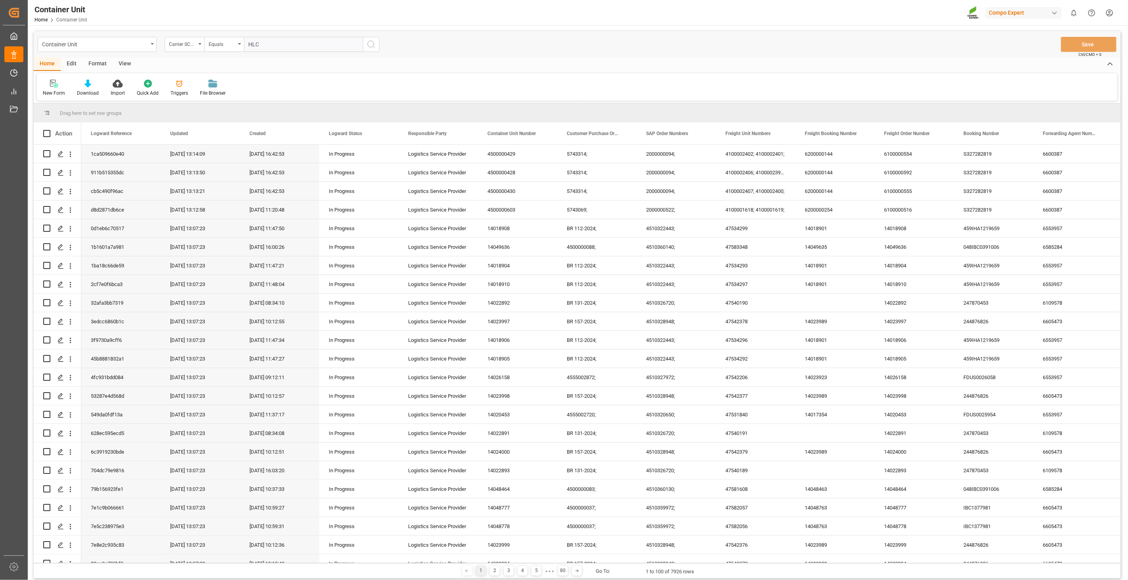
scroll to position [84, 0]
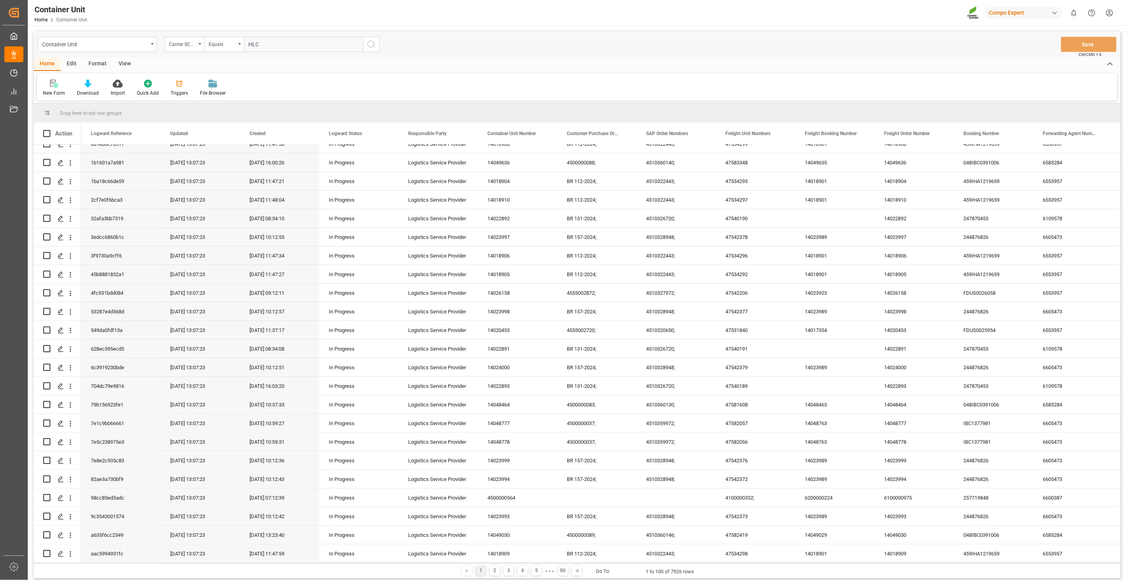
type input "HLCU"
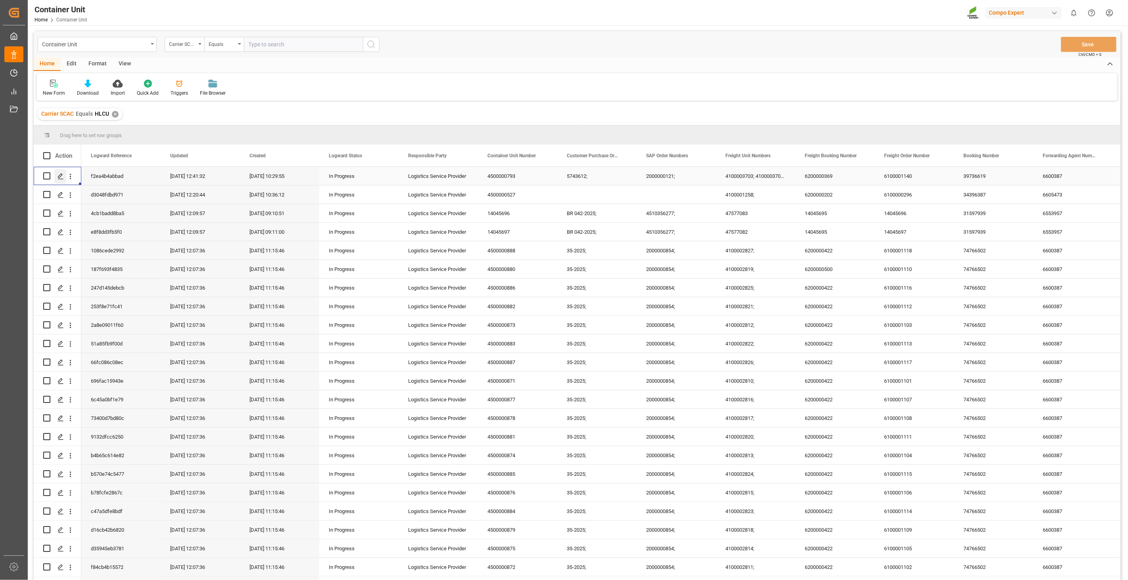
click at [60, 175] on icon "Press SPACE to select this row." at bounding box center [60, 176] width 6 height 6
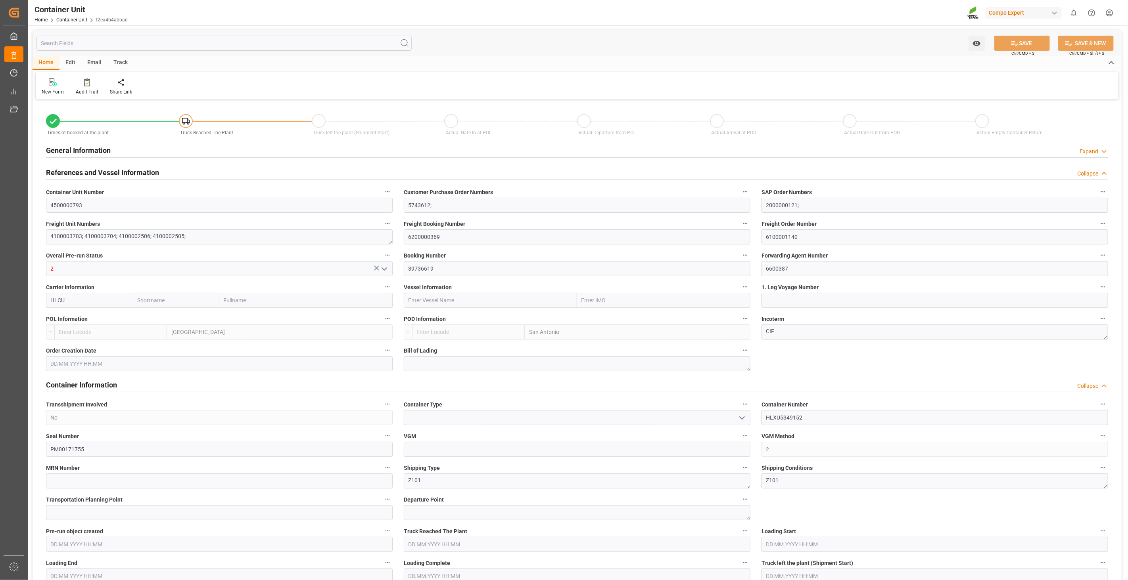
type input "Hapag [PERSON_NAME]"
type input "Hapag Lloyd Aktiengesellschaft"
type input "BEANR"
type input "CLSAI"
type input "0"
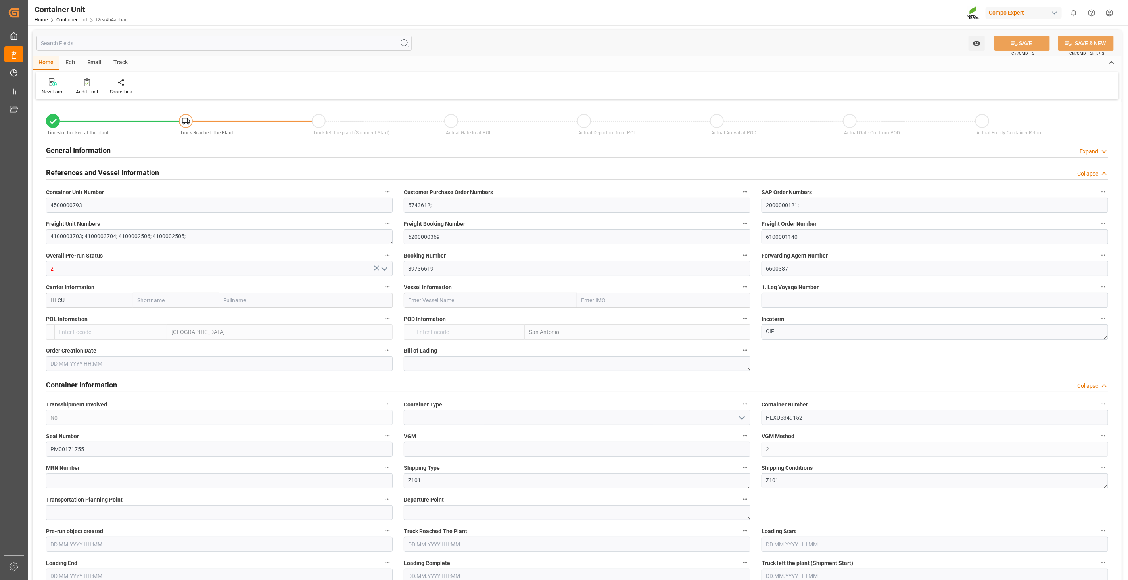
type input "0"
type input "60636"
type input "[DATE]"
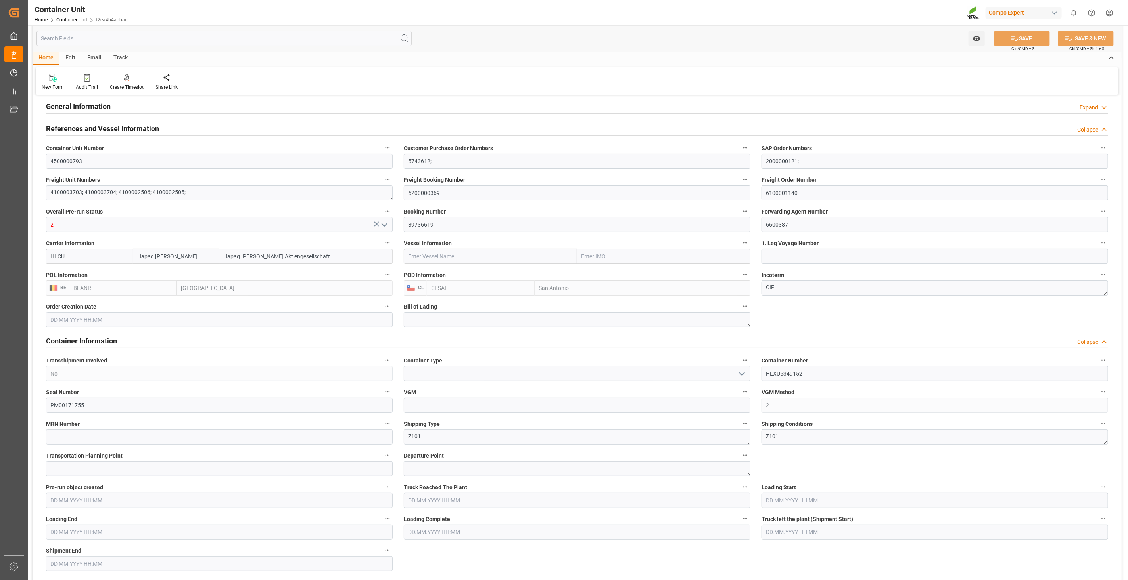
scroll to position [45, 0]
click at [459, 224] on input "39736619" at bounding box center [577, 223] width 347 height 15
drag, startPoint x: 807, startPoint y: 371, endPoint x: 765, endPoint y: 366, distance: 42.3
click at [765, 366] on input "HLXU5349152" at bounding box center [934, 373] width 347 height 15
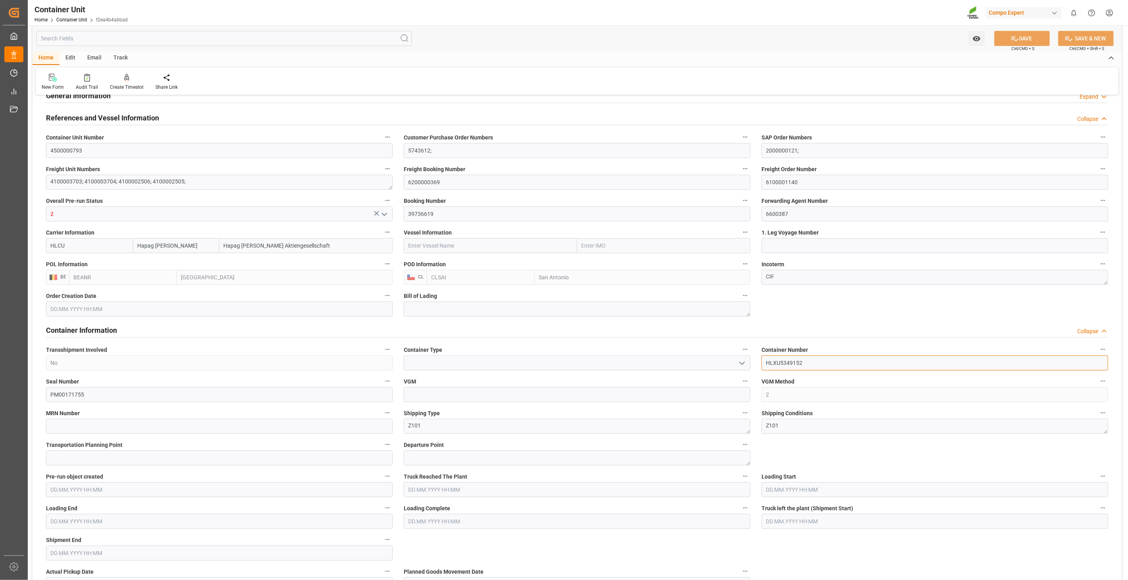
scroll to position [0, 0]
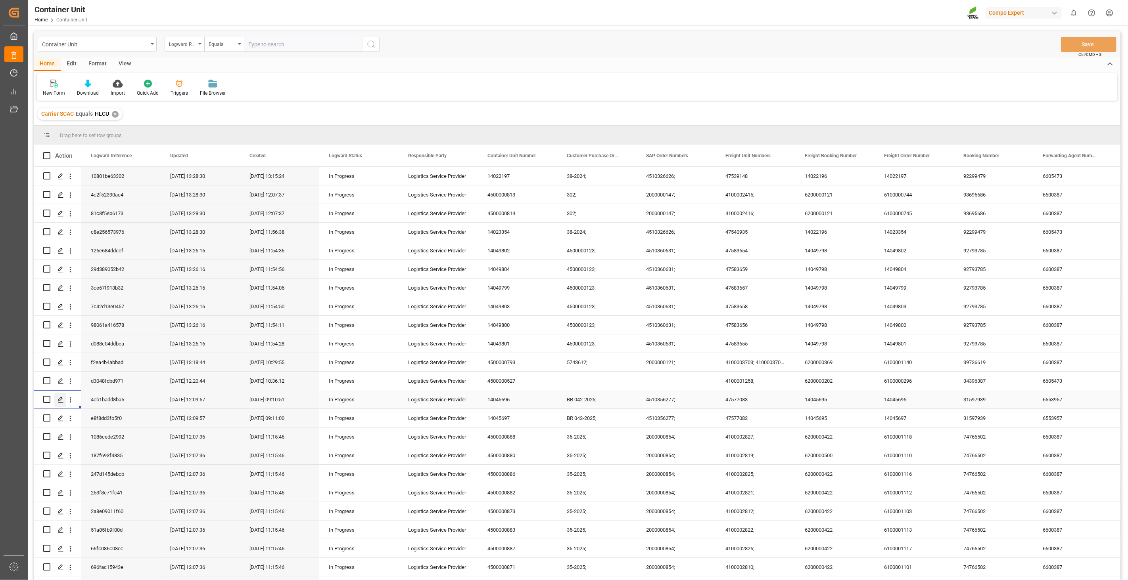
click at [61, 398] on icon "Press SPACE to select this row." at bounding box center [60, 400] width 6 height 6
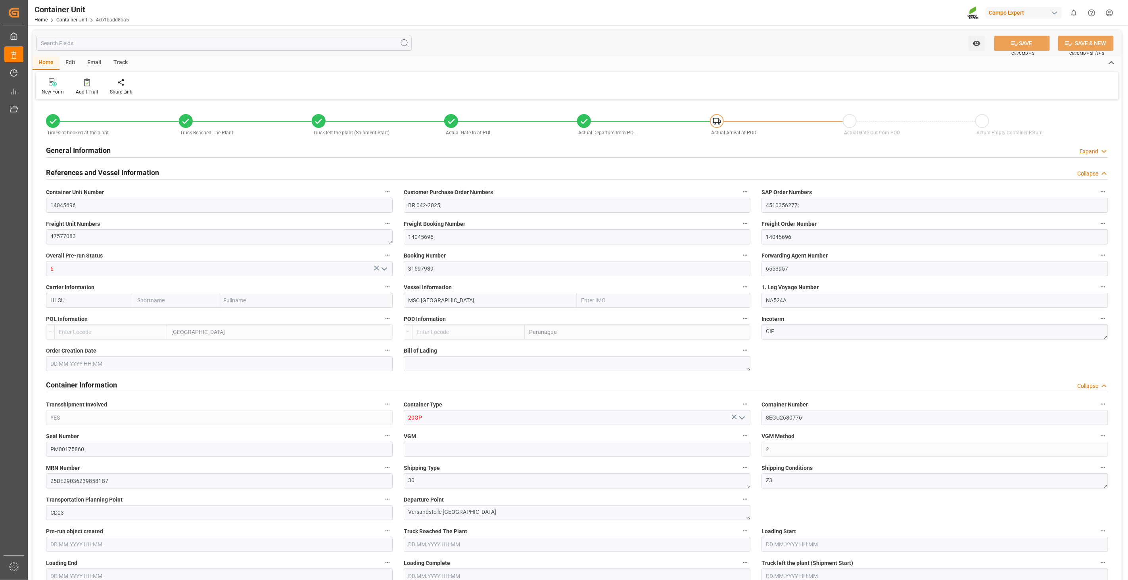
type input "HLCU"
type input "9618305"
type input "BEANR"
type input "BRPNG"
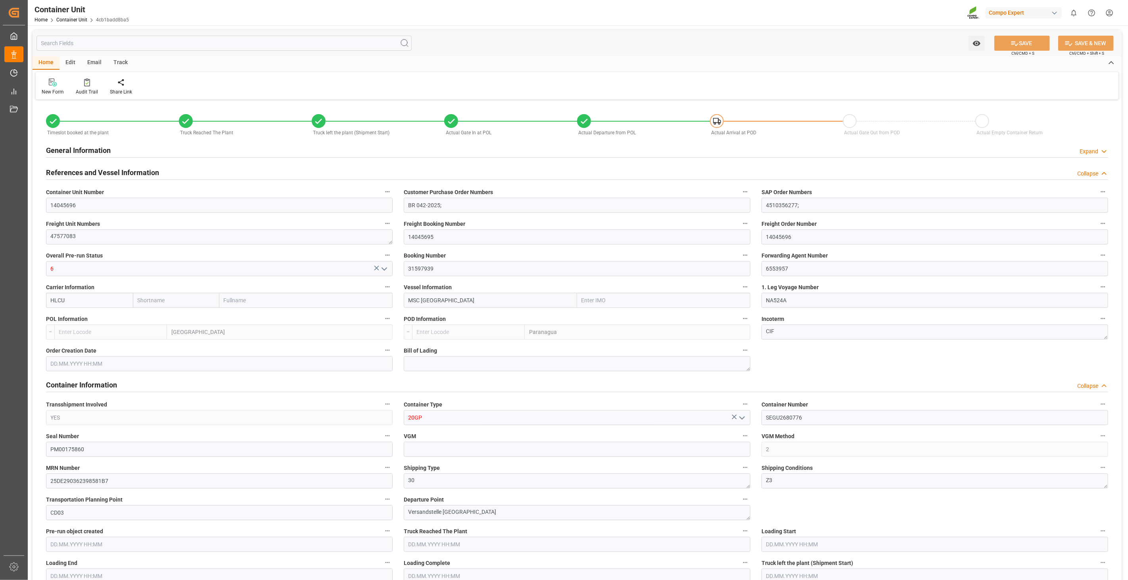
type input "9600"
type input "10"
type input "0"
type input "10"
type input "0"
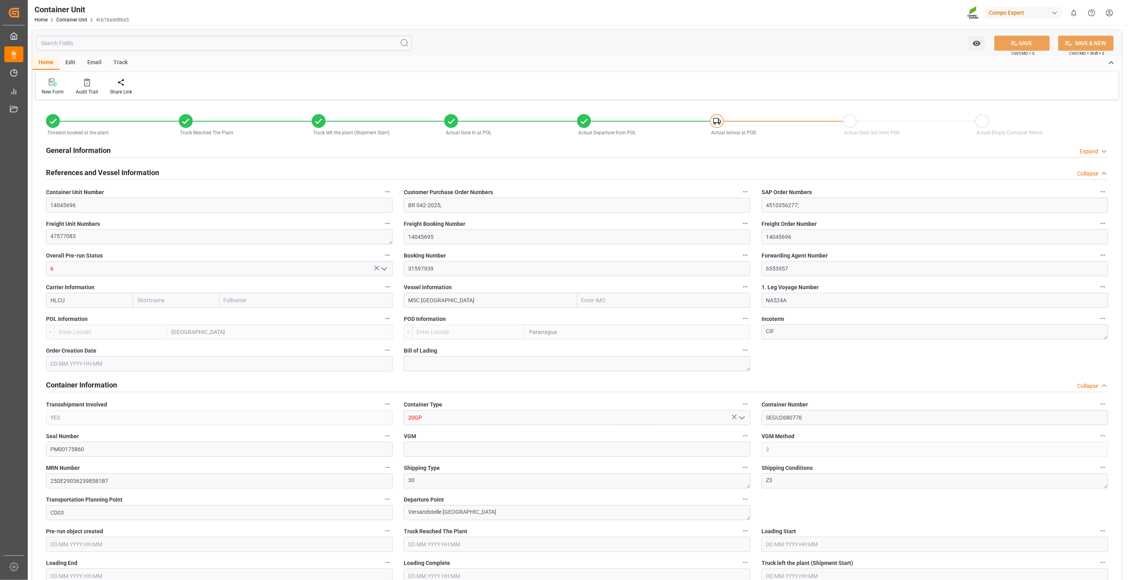
type input "20"
type input "7020"
type input "BEANR"
type input "BRPNG"
type input "23.05.2025 09:10"
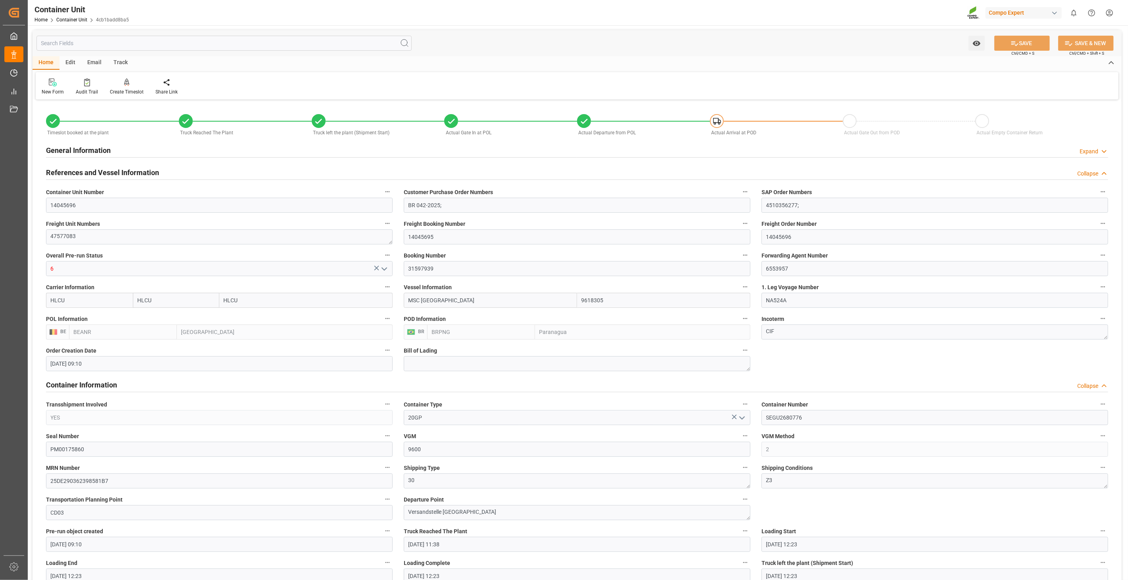
type input "23.05.2025 09:10"
type input "17.06.2025 11:38"
type input "17.06.2025 12:23"
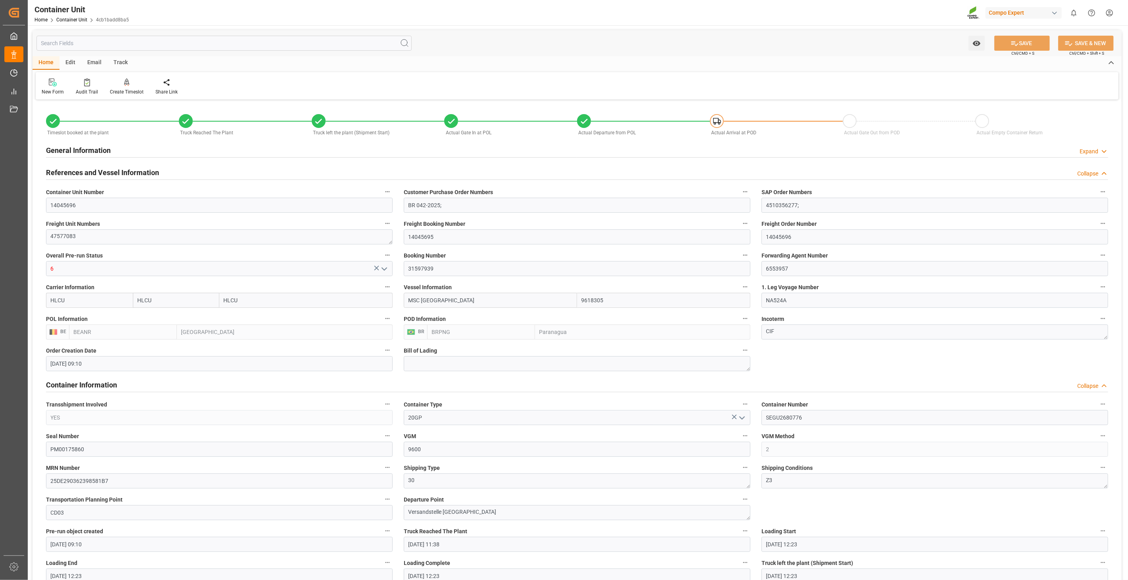
type input "17.06.2025 12:23"
type input "[DATE]"
type input "18.06.2025"
type input "17.06.2025 18:57"
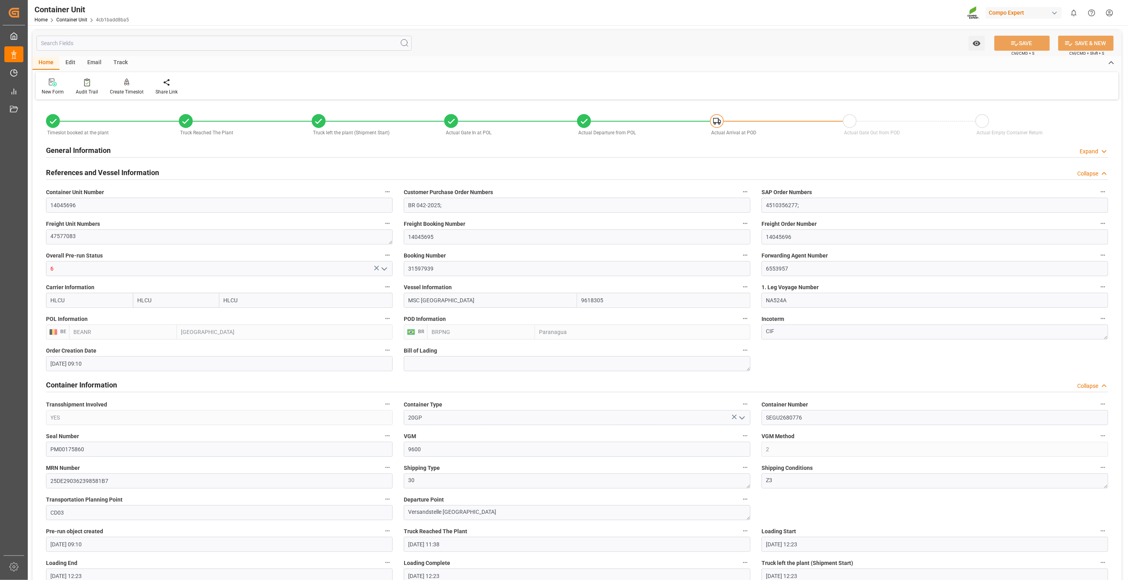
type input "28.06.2025 08:58"
type input "28.06.2025 10:00"
type input "25.06.2025 02:24"
type input "29.06.2025 06:00"
type input "26.08.2025 10:00"
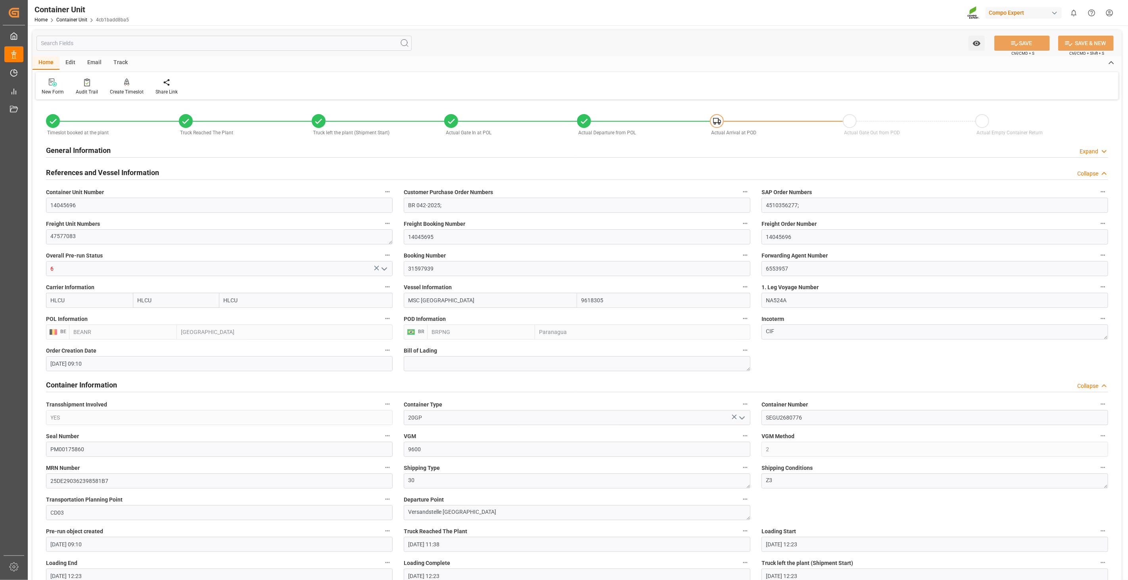
type input "30.07.2025 02:46"
type input "19.08.2025 22:05"
drag, startPoint x: 444, startPoint y: 268, endPoint x: 401, endPoint y: 264, distance: 43.8
click at [401, 264] on div "Booking Number 31597939" at bounding box center [577, 263] width 358 height 32
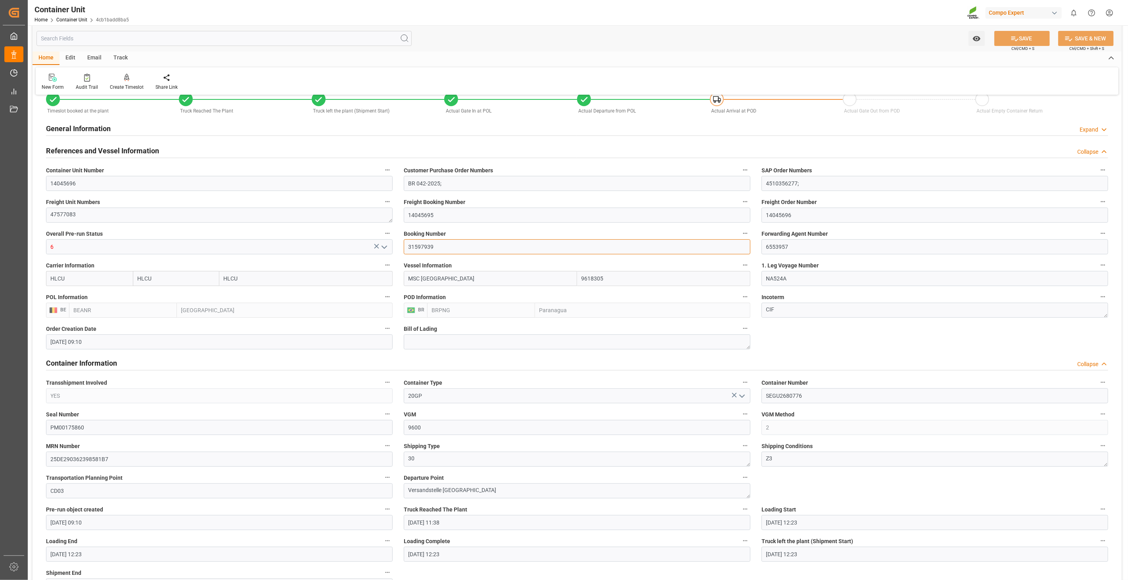
scroll to position [25, 0]
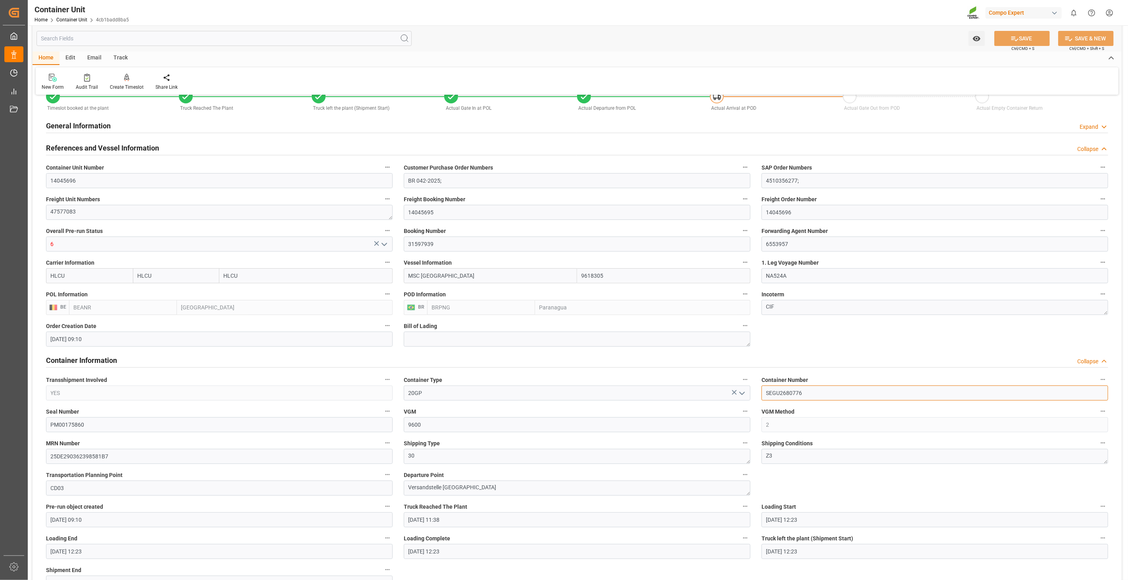
click at [825, 392] on input "SEGU2680776" at bounding box center [934, 393] width 347 height 15
drag, startPoint x: 823, startPoint y: 393, endPoint x: 752, endPoint y: 391, distance: 70.6
